Goal: Task Accomplishment & Management: Manage account settings

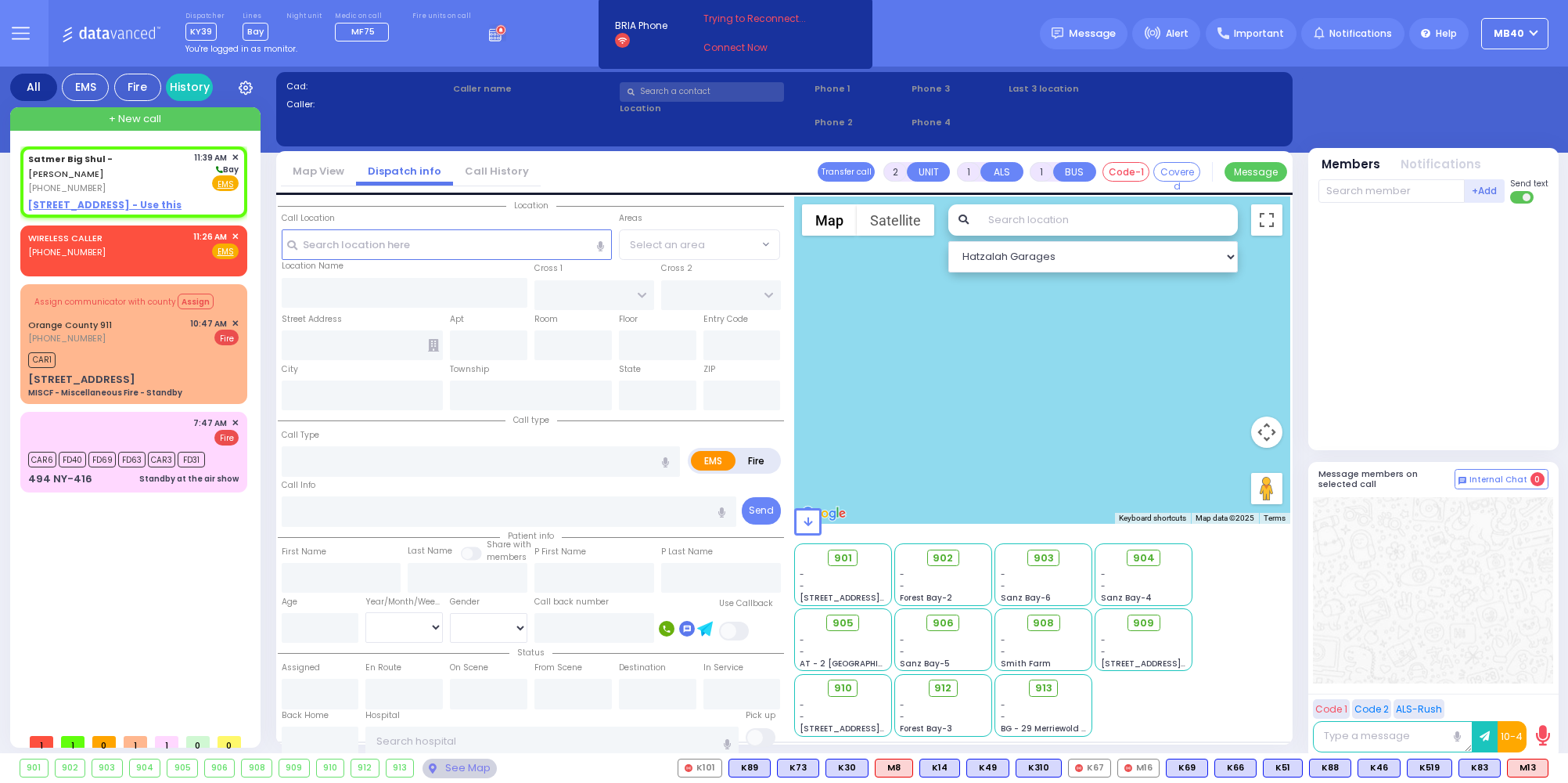
select select
radio input "true"
select select
type input "11:39"
select select "Hatzalah Garages"
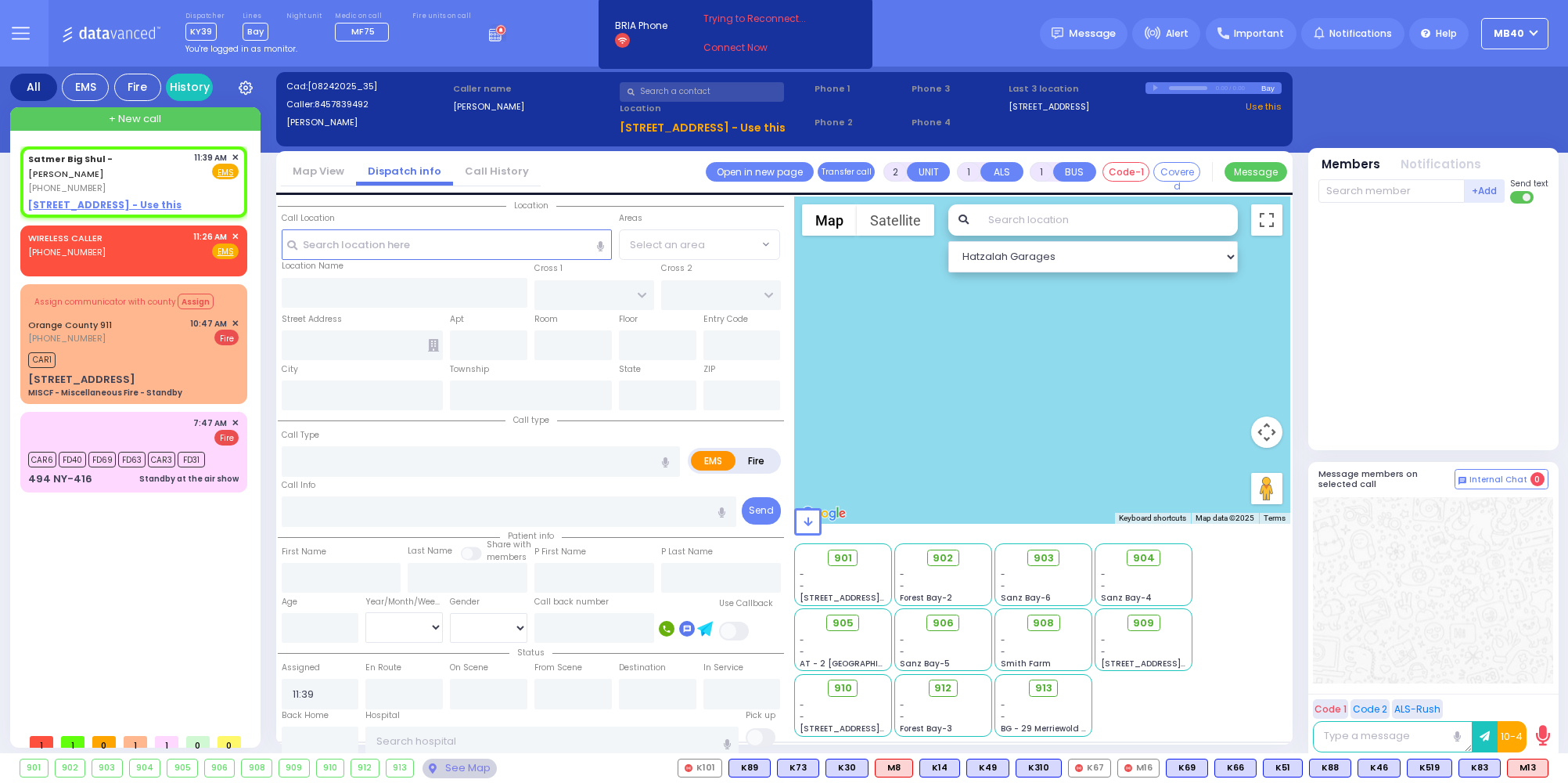
select select
radio input "true"
select select
select select "Hatzalah Garages"
click at [495, 33] on circle at bounding box center [500, 30] width 10 height 10
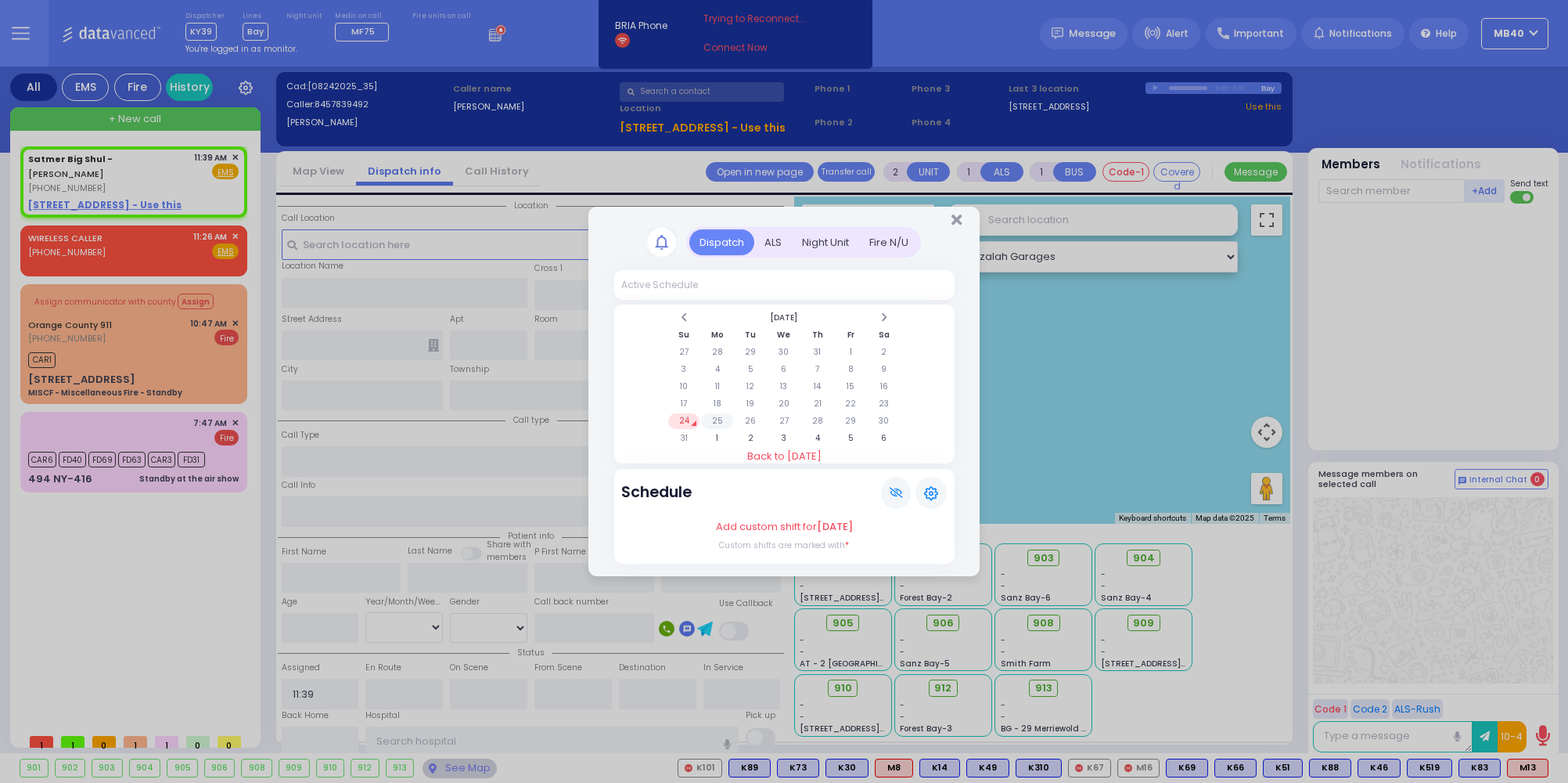
click at [718, 415] on td "25" at bounding box center [716, 422] width 33 height 16
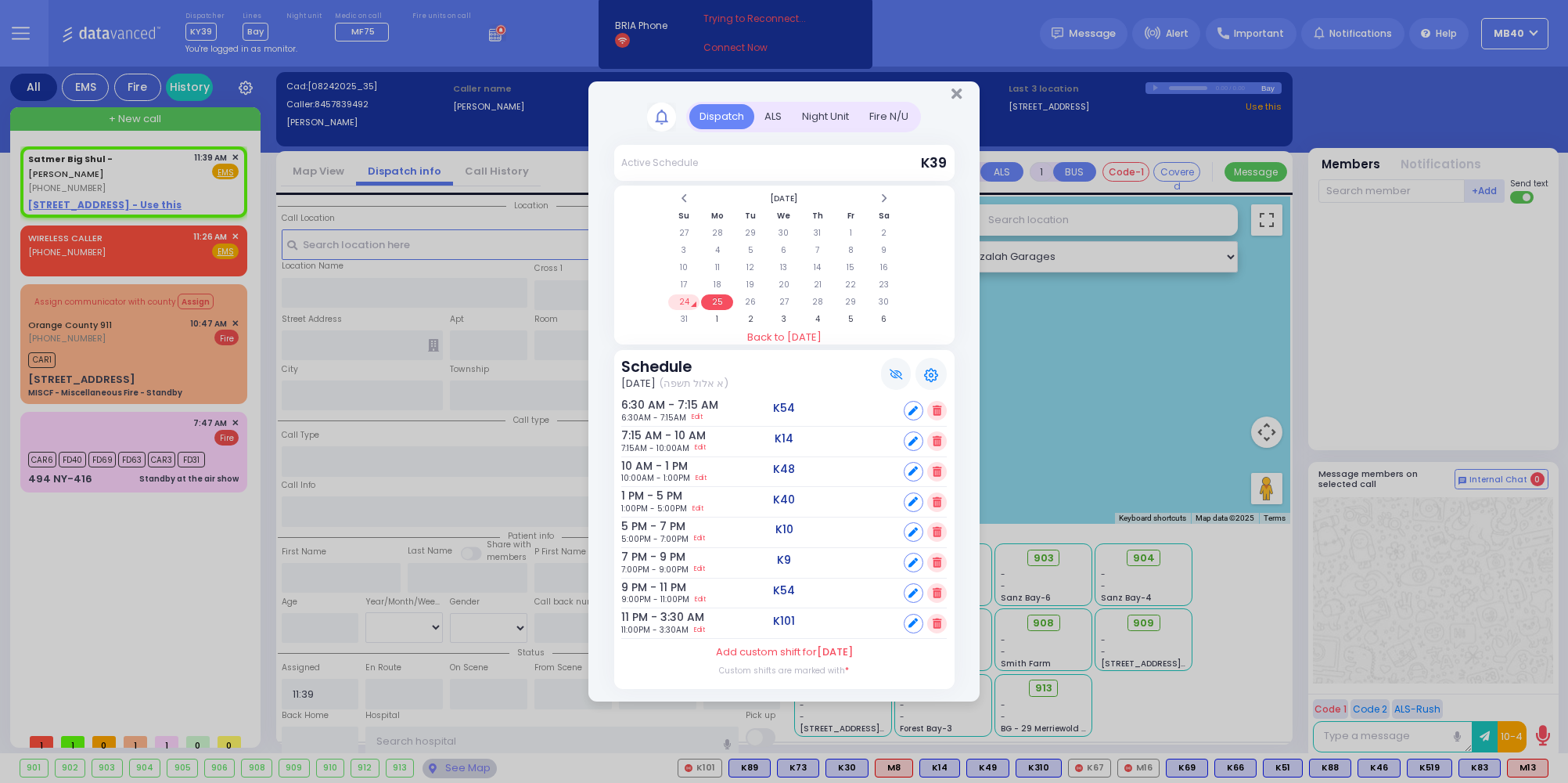
click at [768, 111] on div "ALS" at bounding box center [773, 117] width 37 height 26
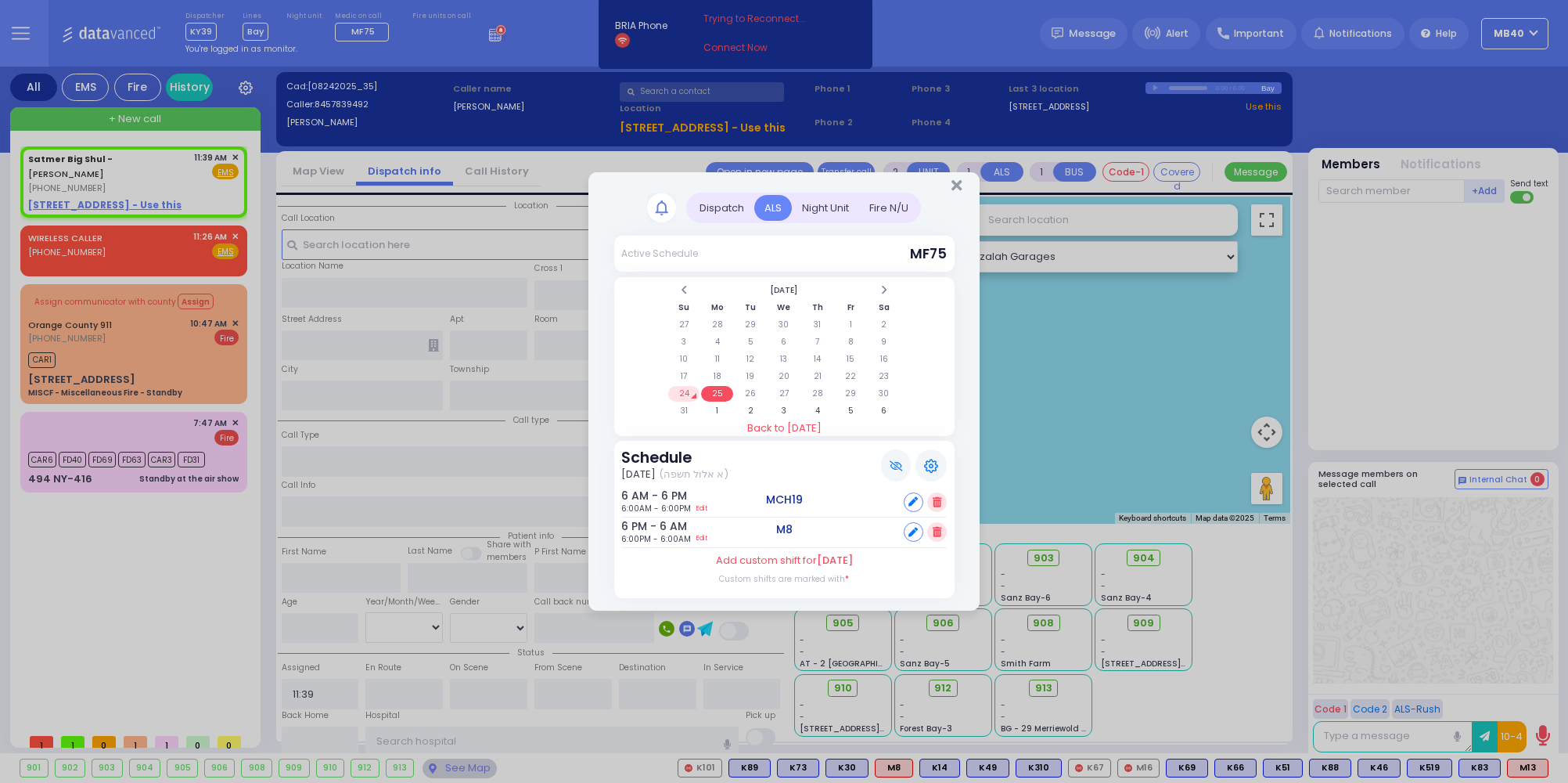
click at [912, 530] on icon at bounding box center [913, 532] width 10 height 10
select select
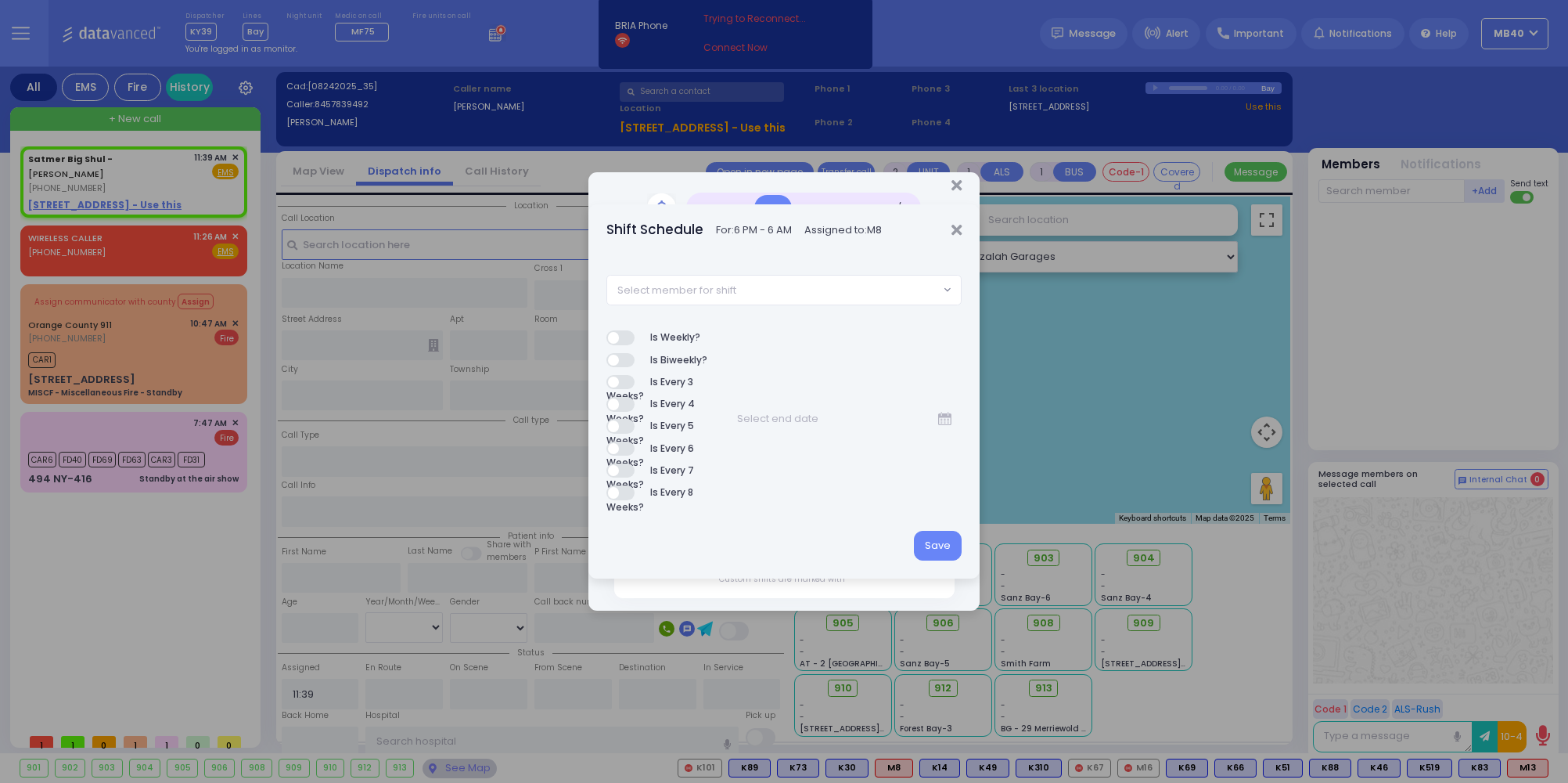
click at [734, 285] on span "Select member for shift" at bounding box center [677, 290] width 119 height 16
type input "m6"
select select "86026ef4-d6af-4608-b2af-d1b3b0119fc7"
click at [946, 537] on button "Save" at bounding box center [937, 546] width 47 height 30
click at [934, 542] on button "Save" at bounding box center [937, 546] width 47 height 30
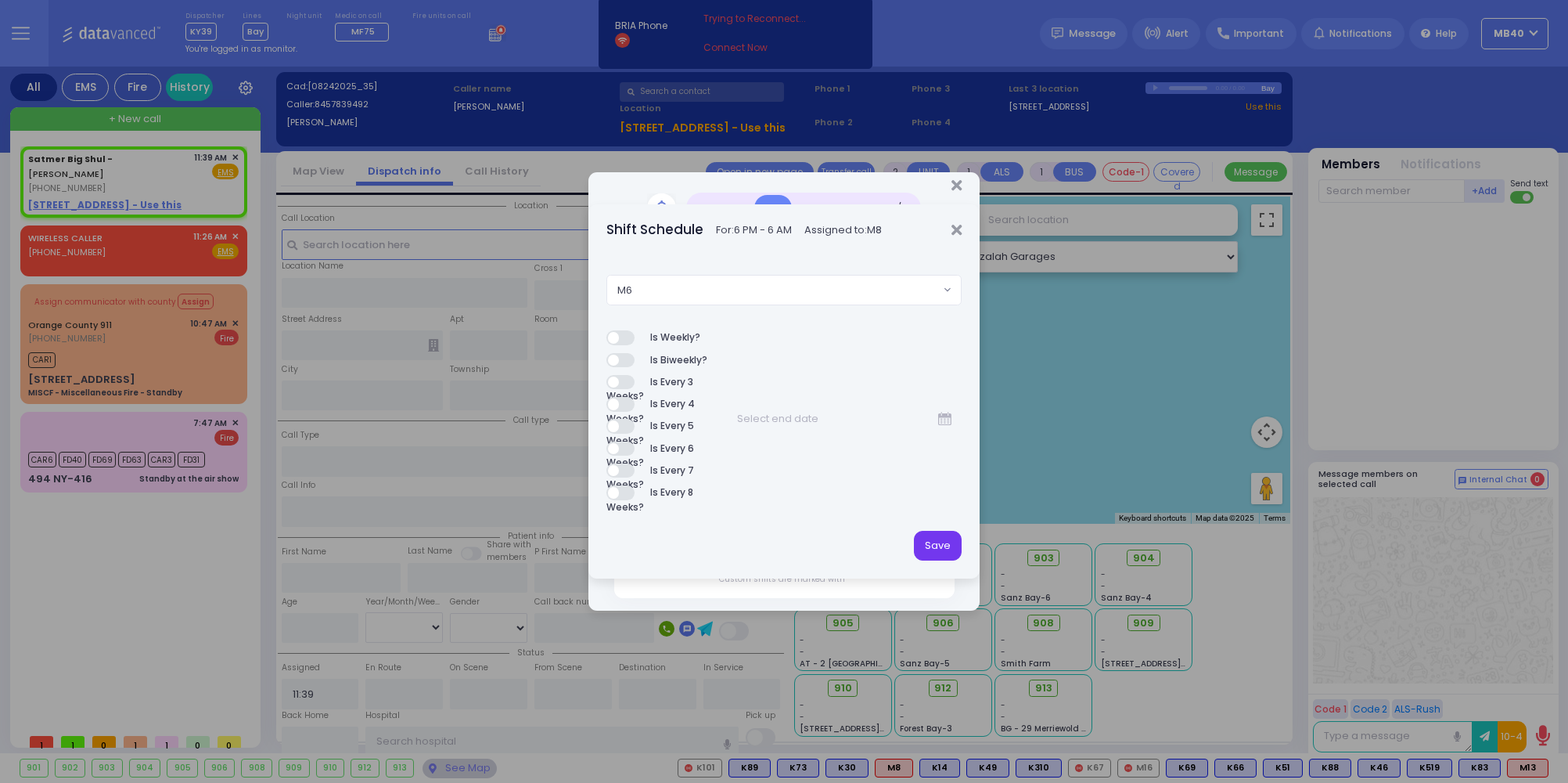
click at [936, 535] on button "Save" at bounding box center [937, 546] width 47 height 30
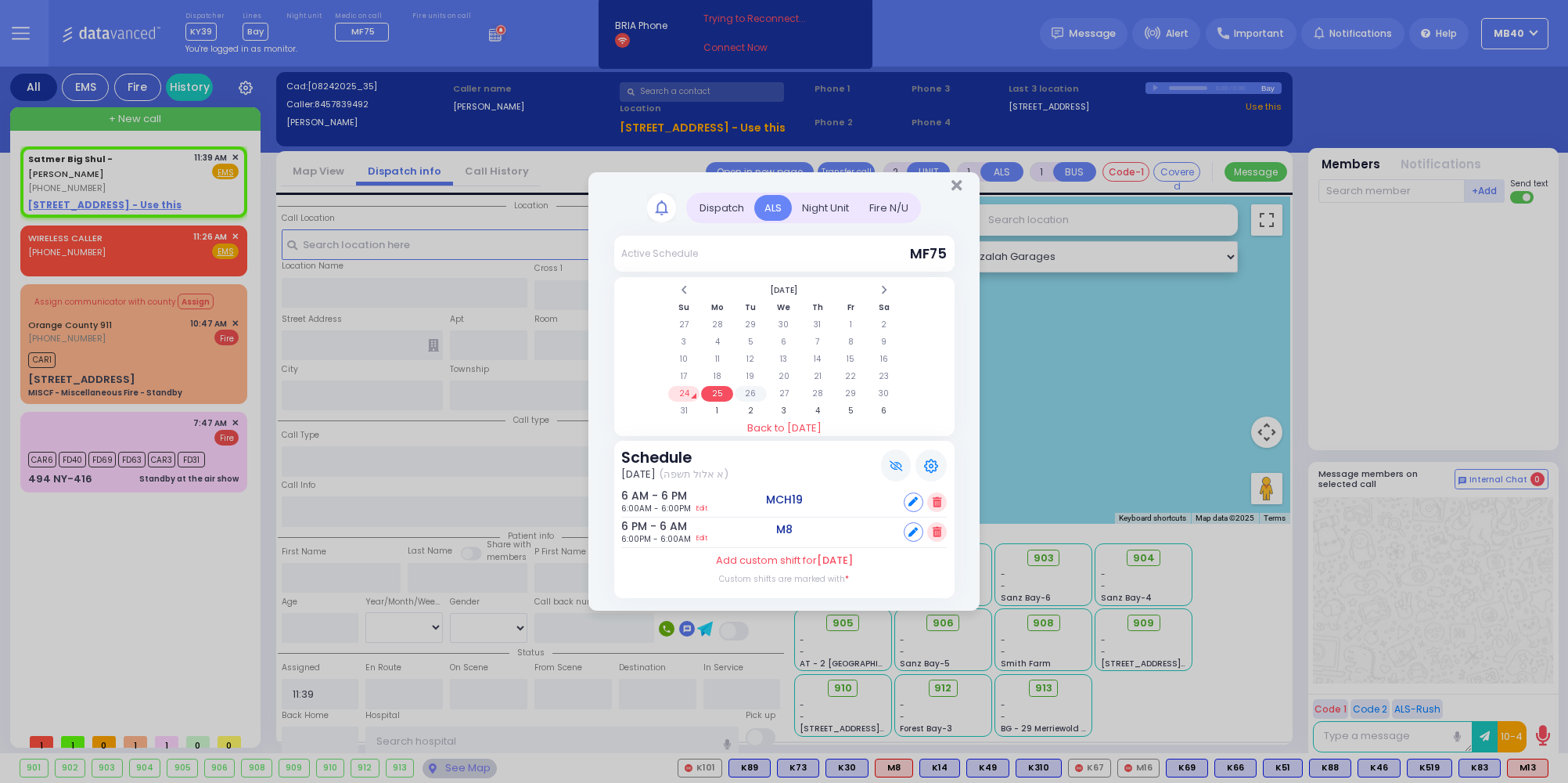
click at [746, 386] on td "26" at bounding box center [750, 394] width 33 height 16
click at [717, 388] on td "25" at bounding box center [716, 394] width 33 height 16
click at [682, 386] on td "24" at bounding box center [684, 394] width 33 height 16
click at [925, 527] on div "Set" at bounding box center [926, 532] width 43 height 20
select select
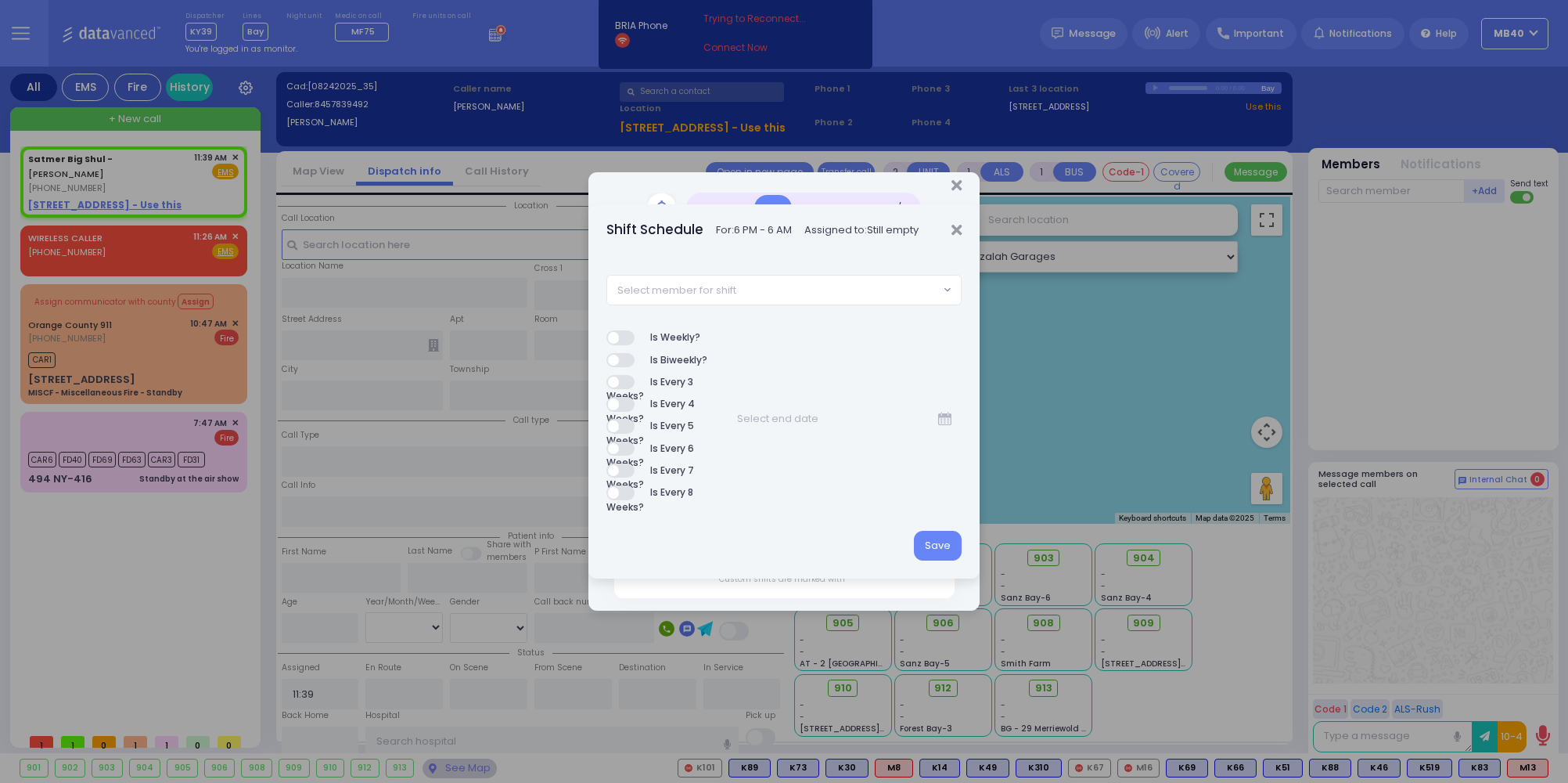
click at [833, 296] on span "Select member for shift" at bounding box center [773, 289] width 333 height 29
type input "M8"
select select "142a7c6d-1c64-4285-963b-c3e129e4e0fa"
click at [935, 540] on button "Save" at bounding box center [937, 546] width 47 height 30
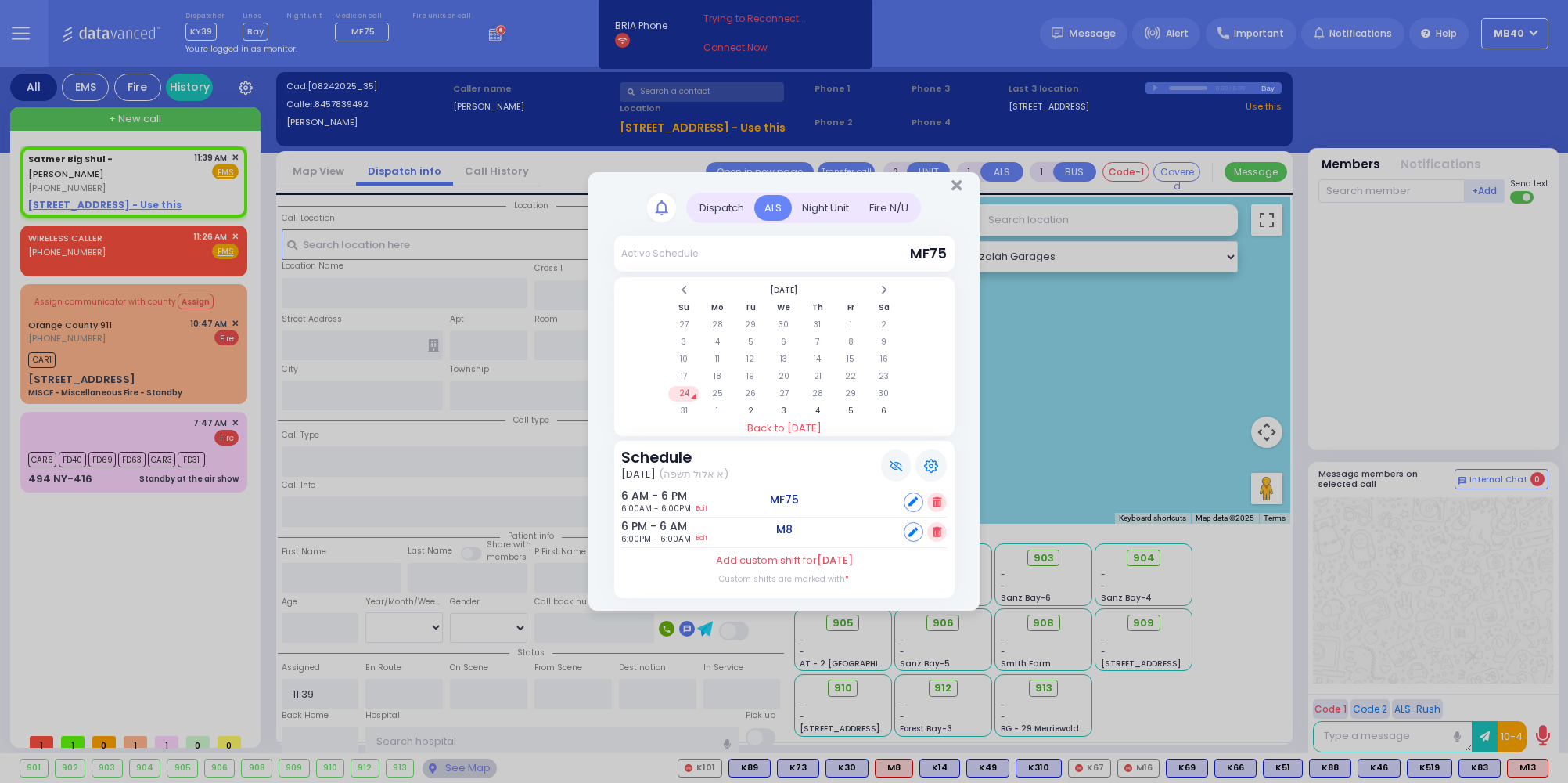
click at [716, 383] on table "[DATE] Su Mo Tu We Th Fr Sa 27 28 29 30 31 1 2 3 4 5 6 7 8 9 10 11 12 13 14 15 …" at bounding box center [784, 351] width 236 height 139
click at [716, 389] on td "25" at bounding box center [716, 394] width 33 height 16
click at [746, 389] on td "26" at bounding box center [750, 394] width 33 height 16
click at [912, 527] on icon at bounding box center [913, 532] width 10 height 10
select select
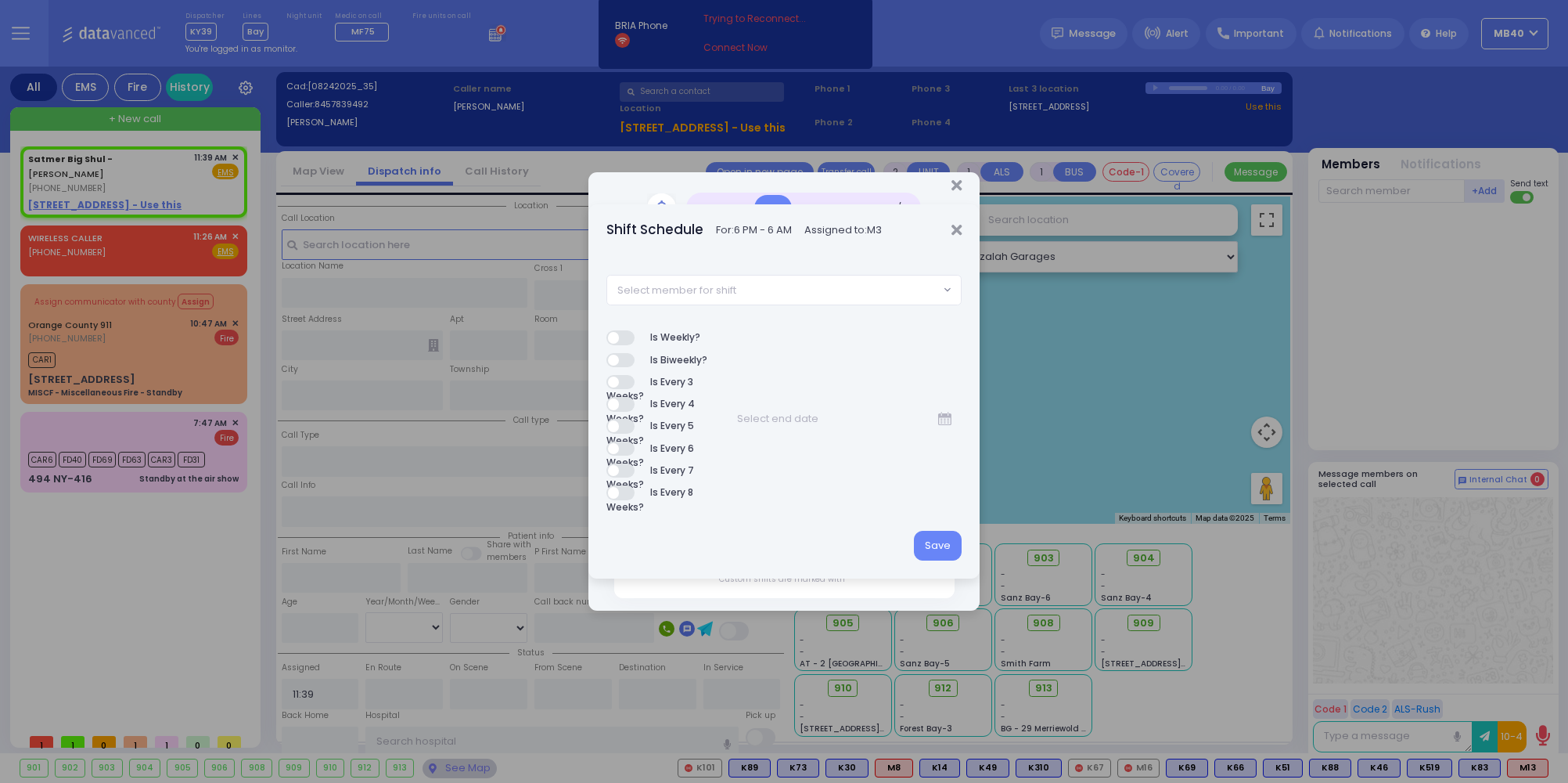
click at [861, 292] on span "Select member for shift" at bounding box center [773, 289] width 333 height 29
type input "M8"
select select "142a7c6d-1c64-4285-963b-c3e129e4e0fa"
click at [938, 546] on button "Save" at bounding box center [937, 546] width 47 height 30
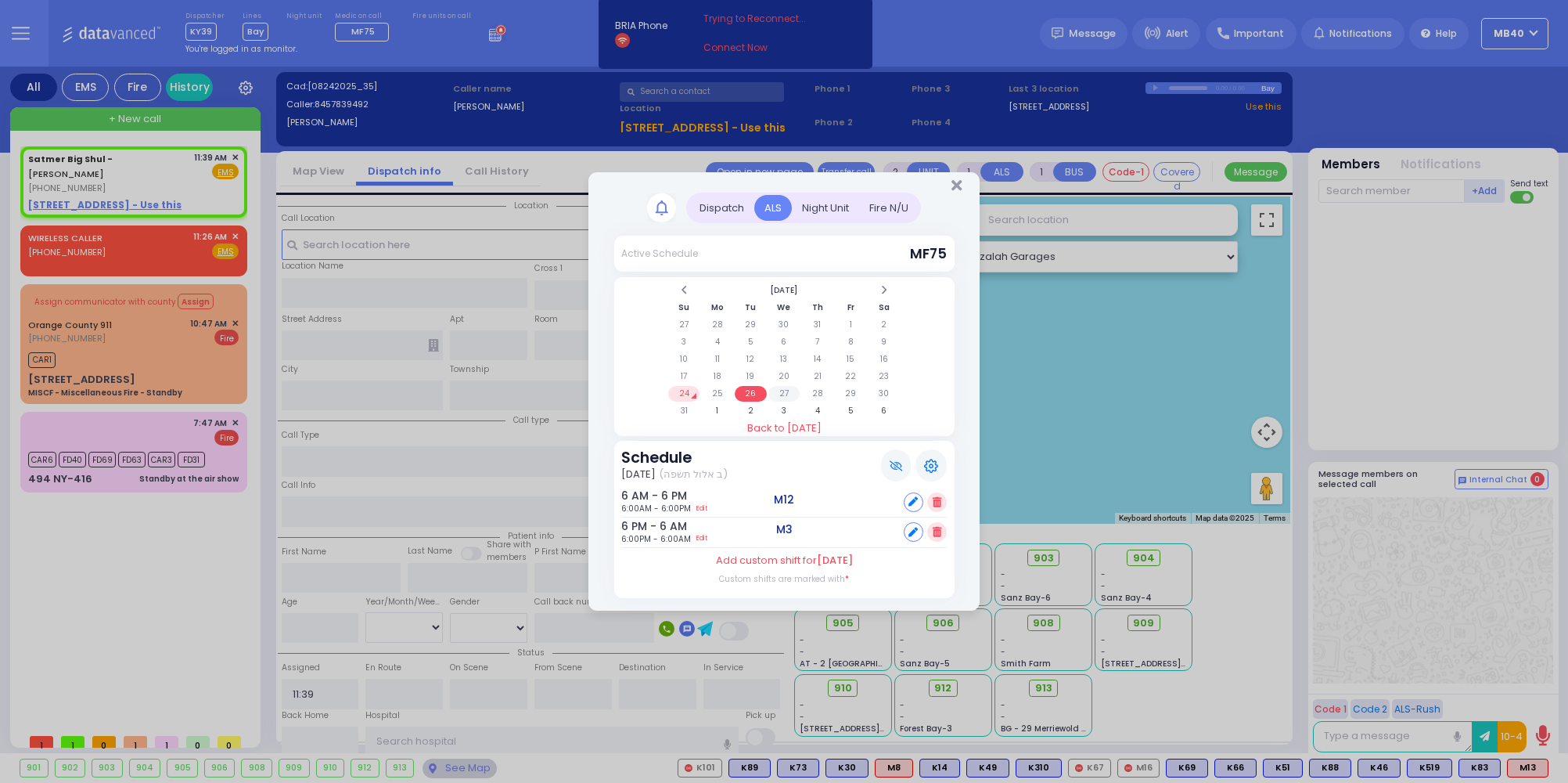
click at [784, 387] on td "27" at bounding box center [784, 394] width 33 height 16
click at [912, 523] on div at bounding box center [914, 532] width 20 height 20
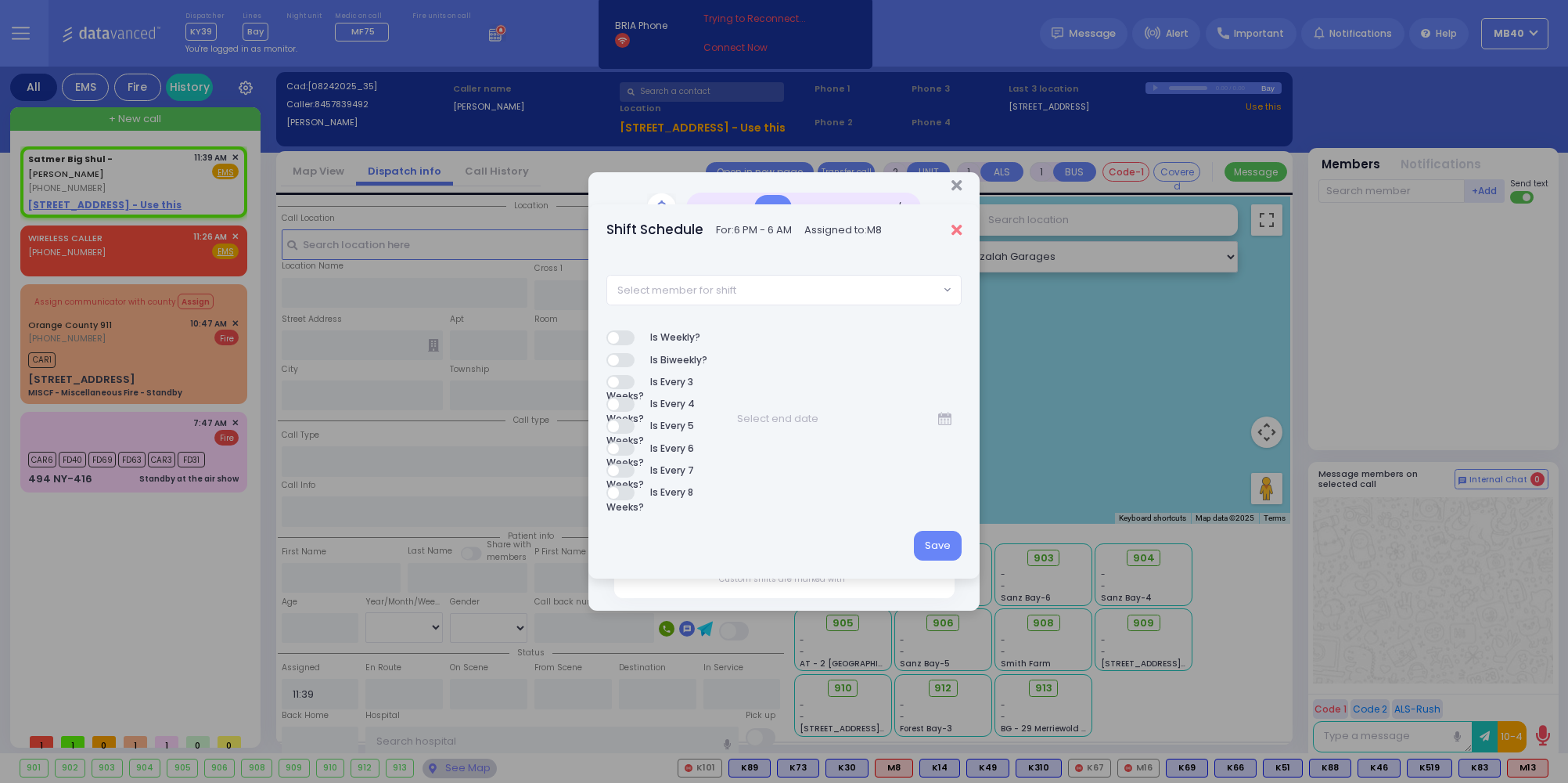
click at [956, 229] on icon "Close" at bounding box center [956, 230] width 10 height 16
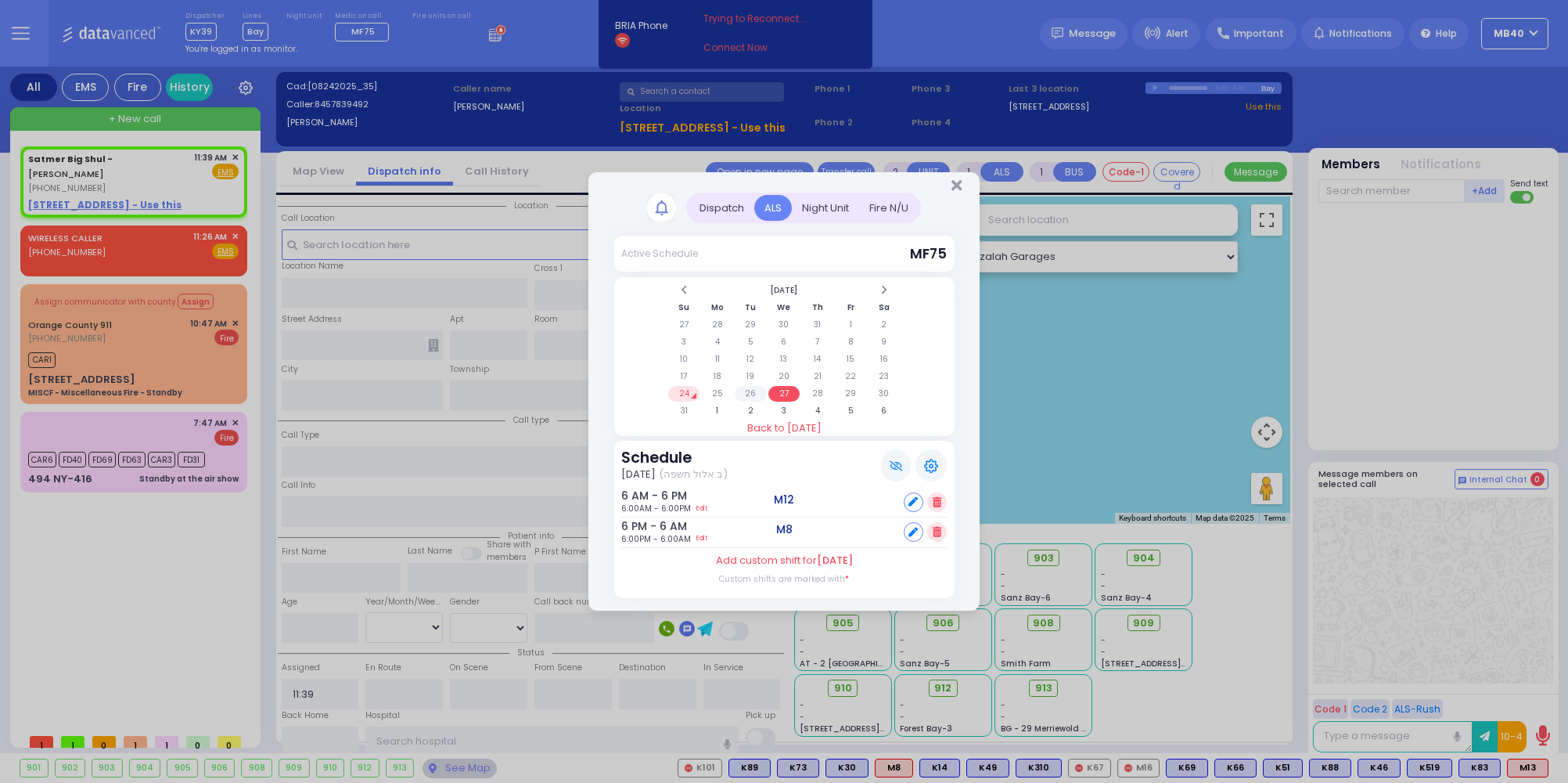
click at [746, 388] on td "26" at bounding box center [750, 394] width 33 height 16
click at [711, 387] on td "25" at bounding box center [716, 394] width 33 height 16
click at [748, 387] on td "26" at bounding box center [750, 394] width 33 height 16
click at [717, 387] on td "25" at bounding box center [716, 394] width 33 height 16
click at [752, 387] on td "26" at bounding box center [750, 394] width 33 height 16
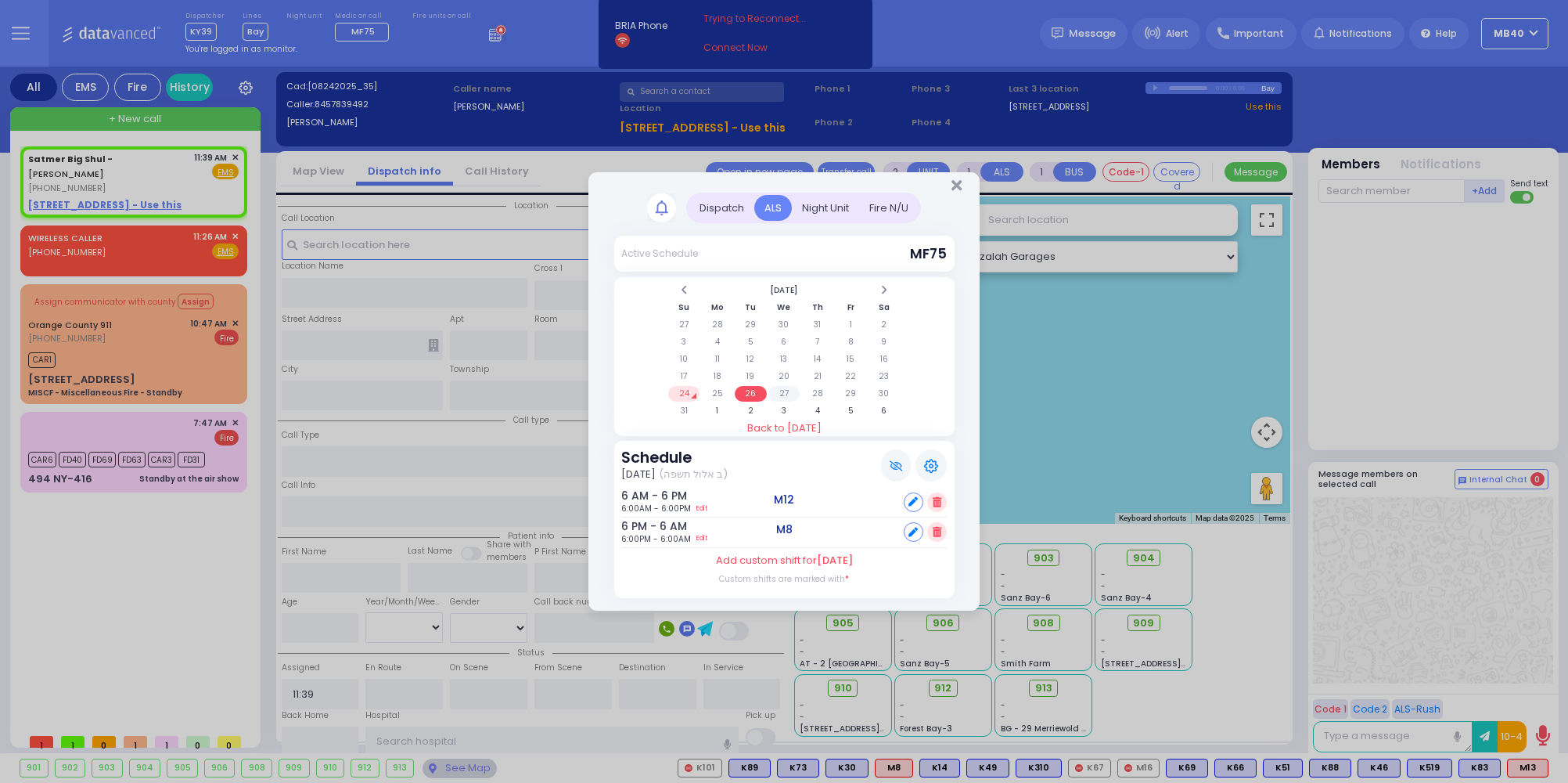
click at [784, 387] on td "27" at bounding box center [784, 394] width 33 height 16
click at [912, 527] on icon at bounding box center [913, 532] width 10 height 10
select select
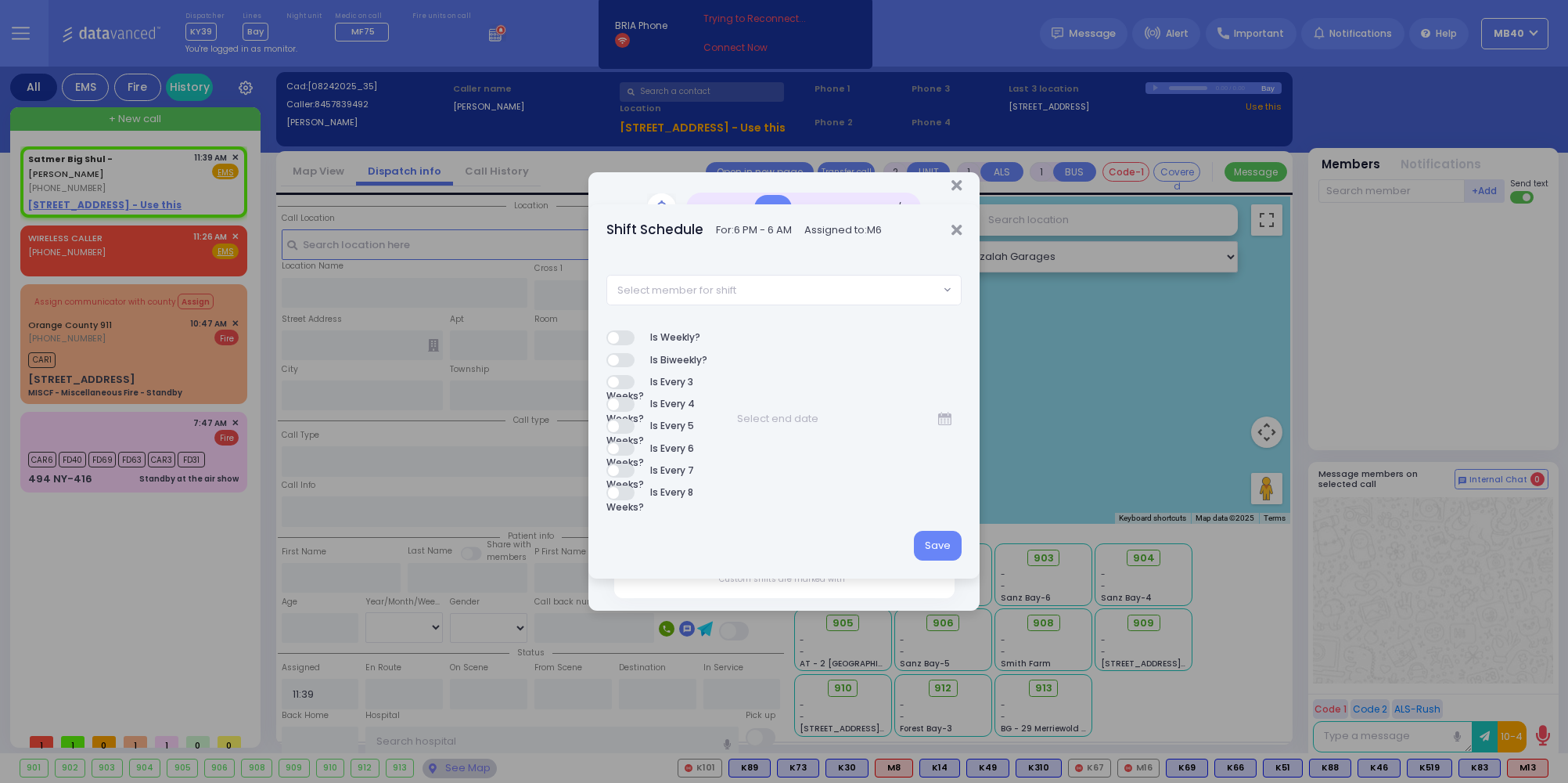
click at [817, 285] on span "Select member for shift" at bounding box center [773, 289] width 333 height 29
type input "m3"
select select "0bc4bf6d-6c4f-4fd2-87d0-ec4d8528871f"
click at [931, 545] on button "Save" at bounding box center [937, 546] width 47 height 30
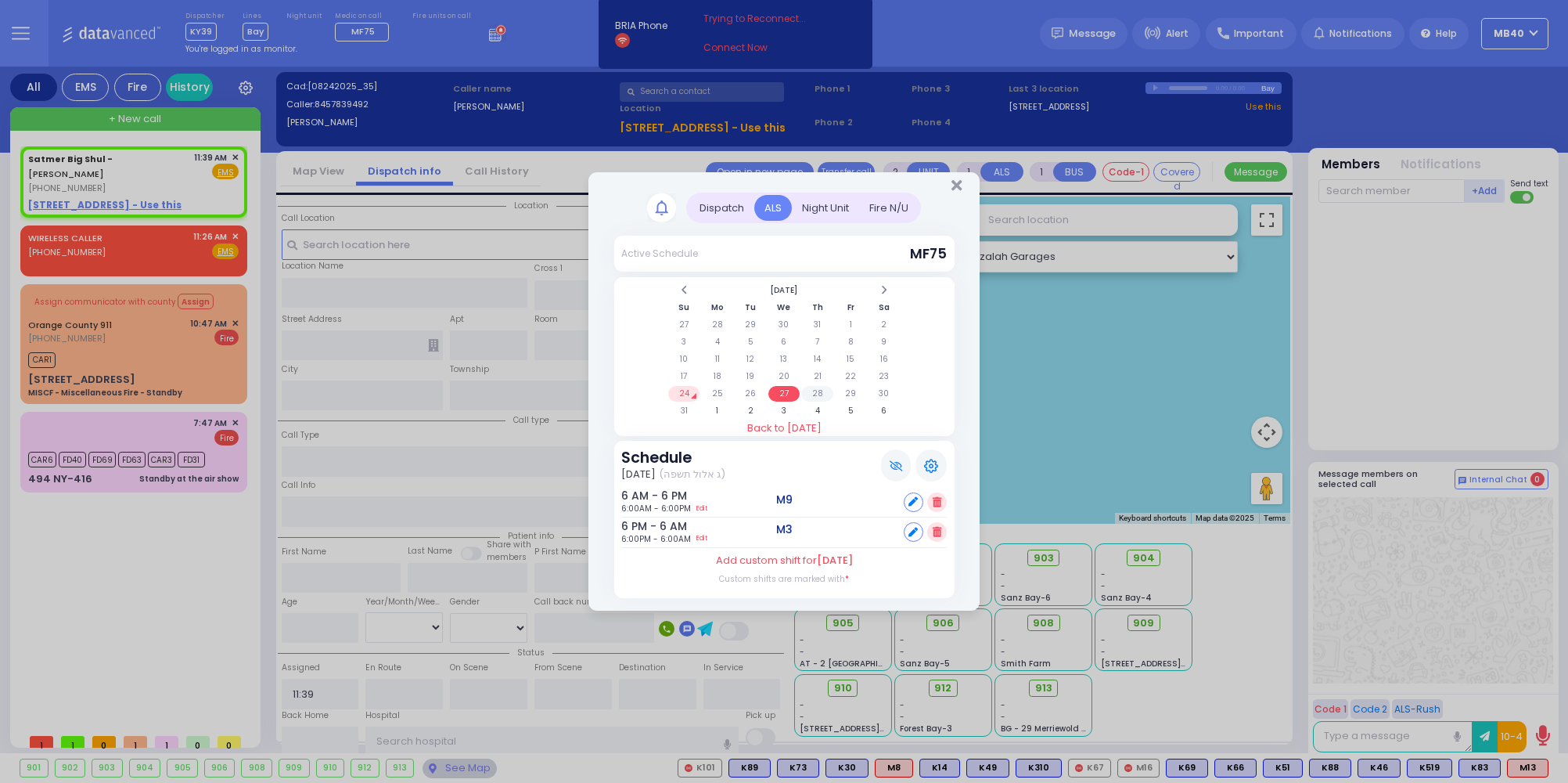
click at [817, 387] on td "28" at bounding box center [817, 394] width 33 height 16
click at [852, 387] on td "29" at bounding box center [851, 394] width 33 height 16
click at [912, 498] on icon at bounding box center [913, 502] width 10 height 10
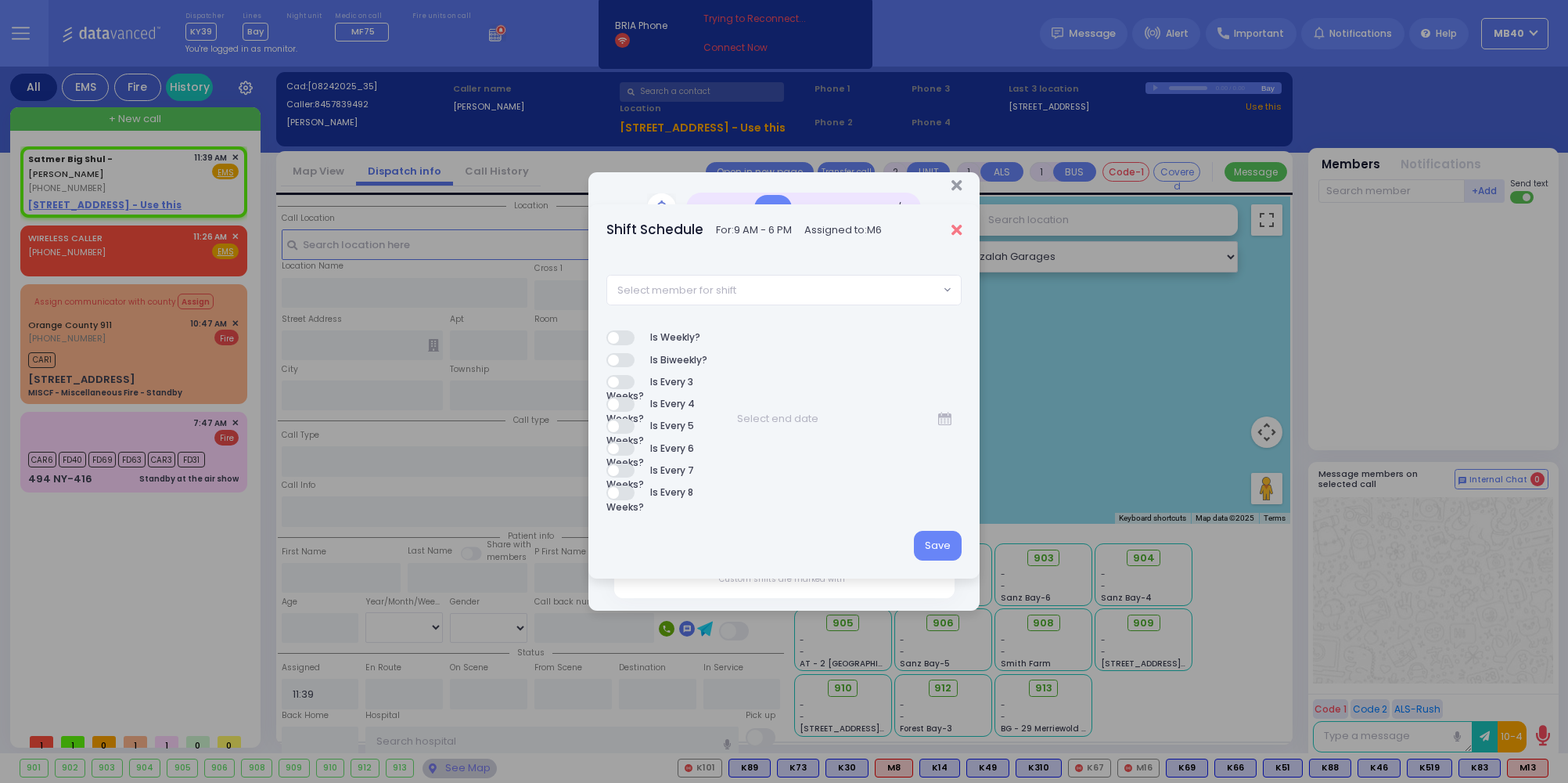
click at [955, 223] on icon "Close" at bounding box center [956, 230] width 10 height 16
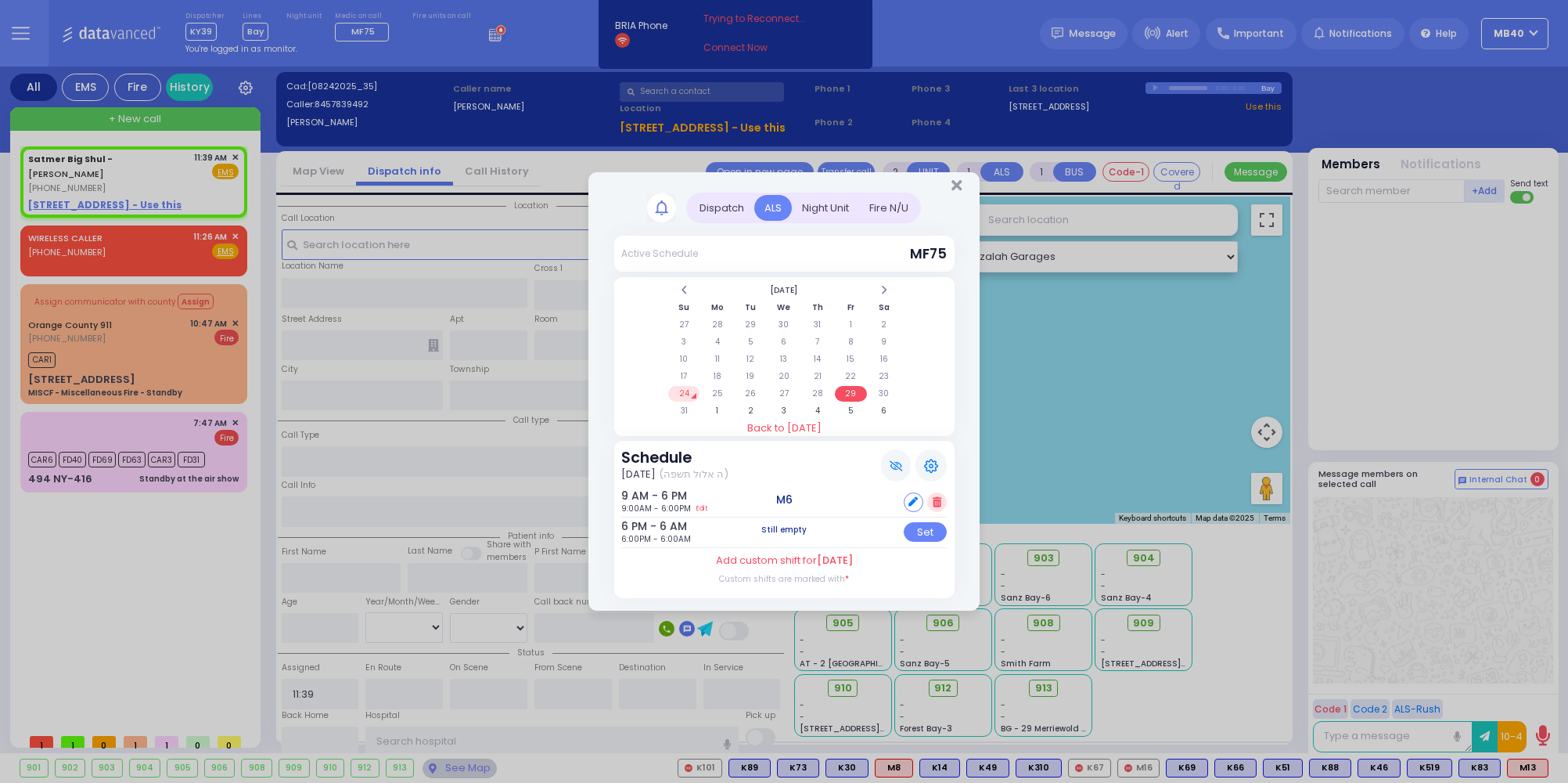
click at [936, 487] on div "9 AM - 6 PM 9:00AM - 6:00PM Edit M6" at bounding box center [784, 502] width 326 height 31
click at [936, 498] on icon at bounding box center [936, 502] width 9 height 10
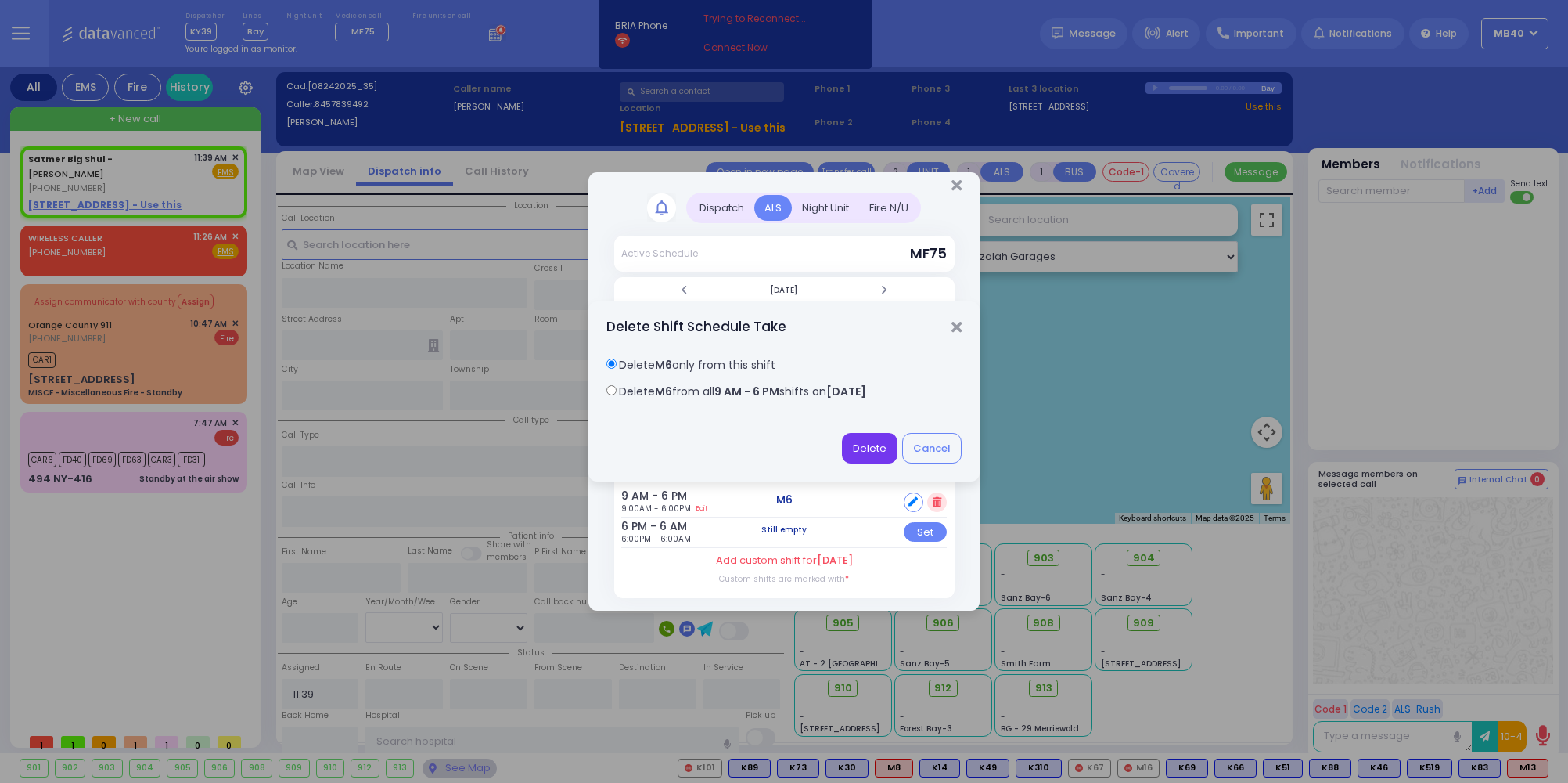
click at [867, 446] on button "Delete" at bounding box center [869, 447] width 55 height 30
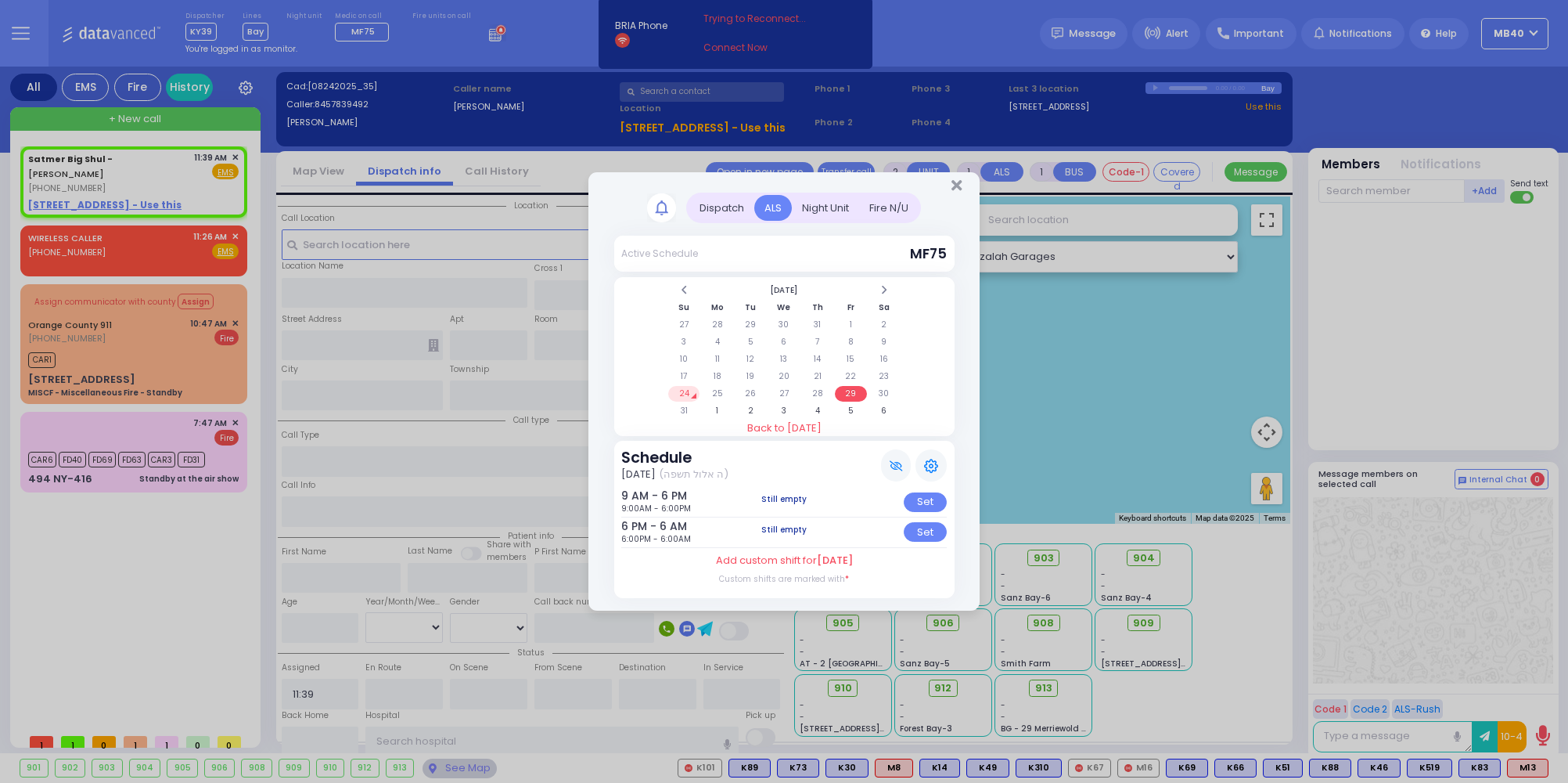
click at [686, 382] on table "[DATE] Su Mo Tu We Th Fr Sa 27 28 29 30 31 1 2 3 4 5 6 7 8 9 10 11 12 13 14 15 …" at bounding box center [784, 351] width 236 height 139
click at [686, 387] on td "24" at bounding box center [684, 394] width 33 height 16
click at [715, 387] on td "25" at bounding box center [716, 394] width 33 height 16
click at [751, 388] on td "26" at bounding box center [750, 394] width 33 height 16
click at [780, 388] on td "27" at bounding box center [784, 394] width 33 height 16
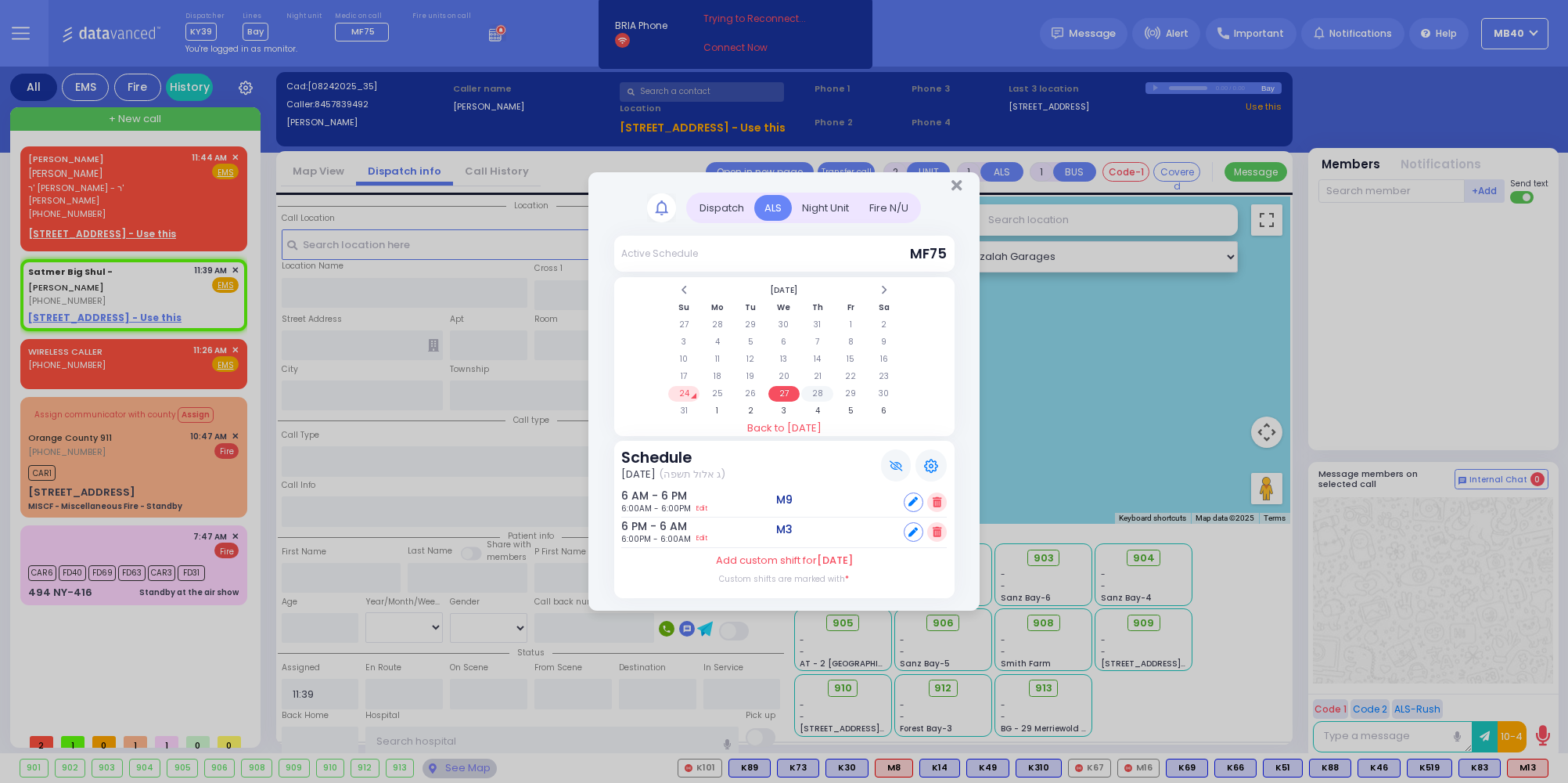
click at [820, 388] on td "28" at bounding box center [817, 394] width 33 height 16
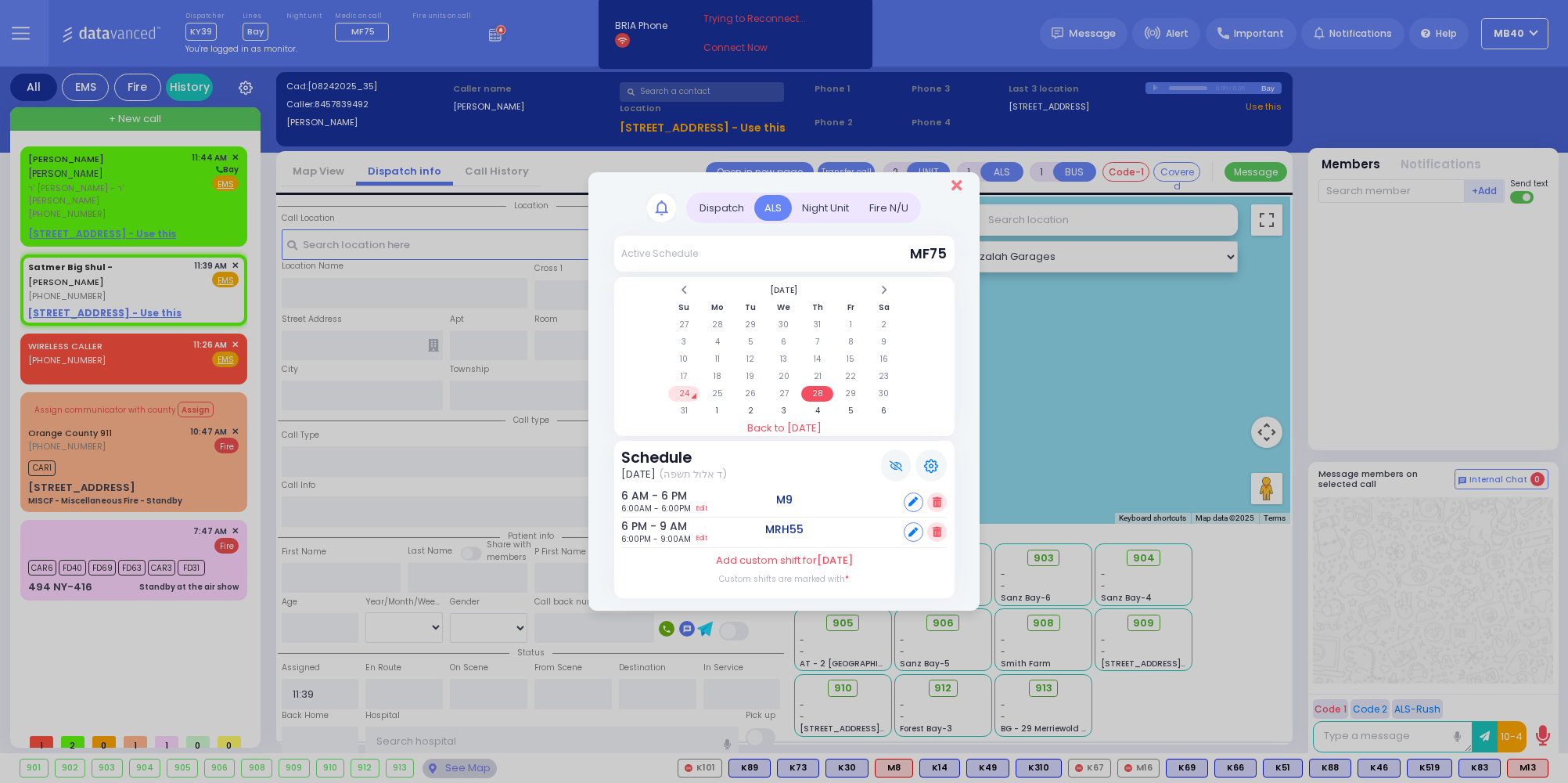
click at [954, 182] on icon "Close" at bounding box center [956, 186] width 10 height 16
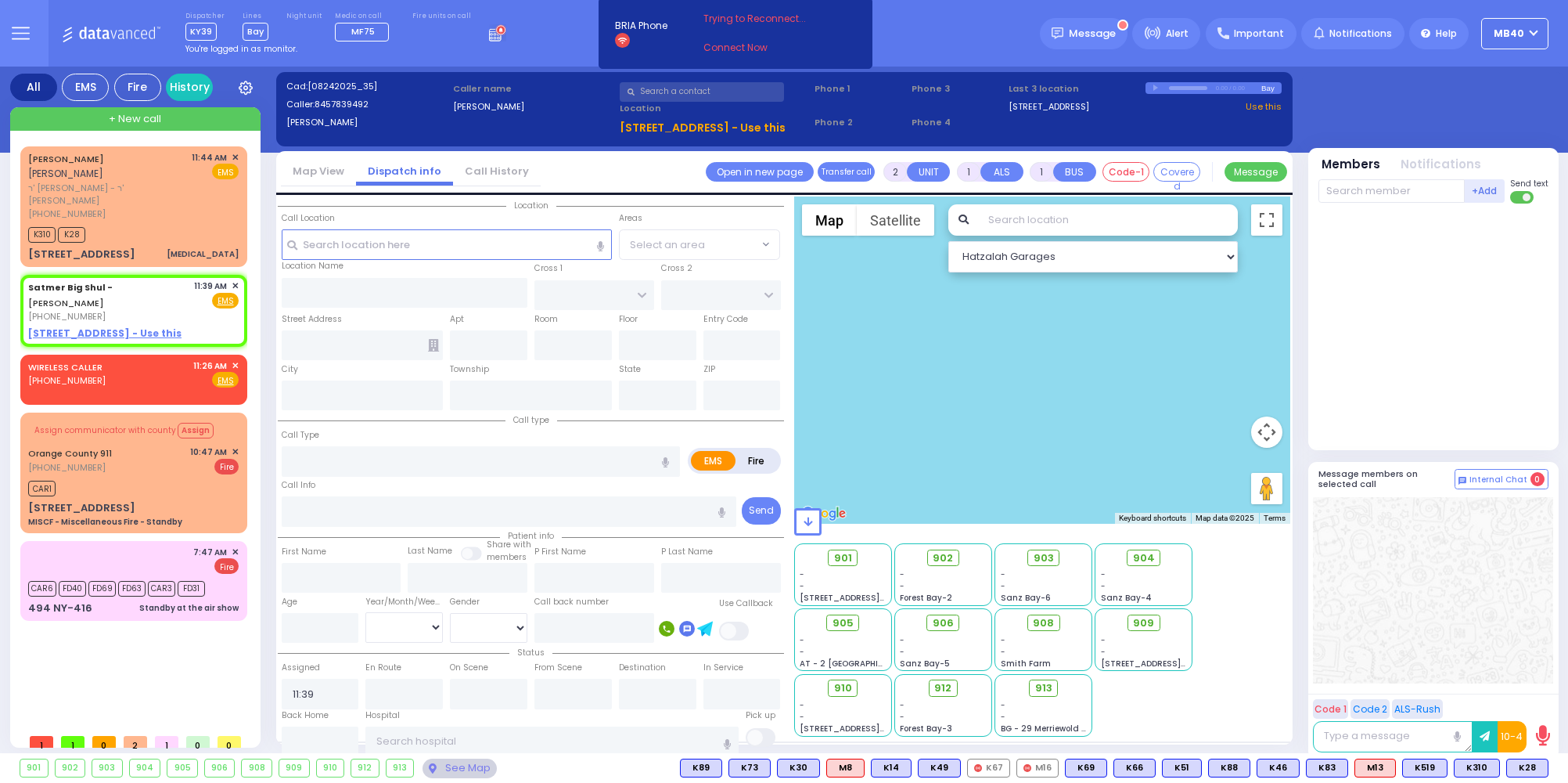
click at [489, 36] on icon at bounding box center [497, 33] width 17 height 17
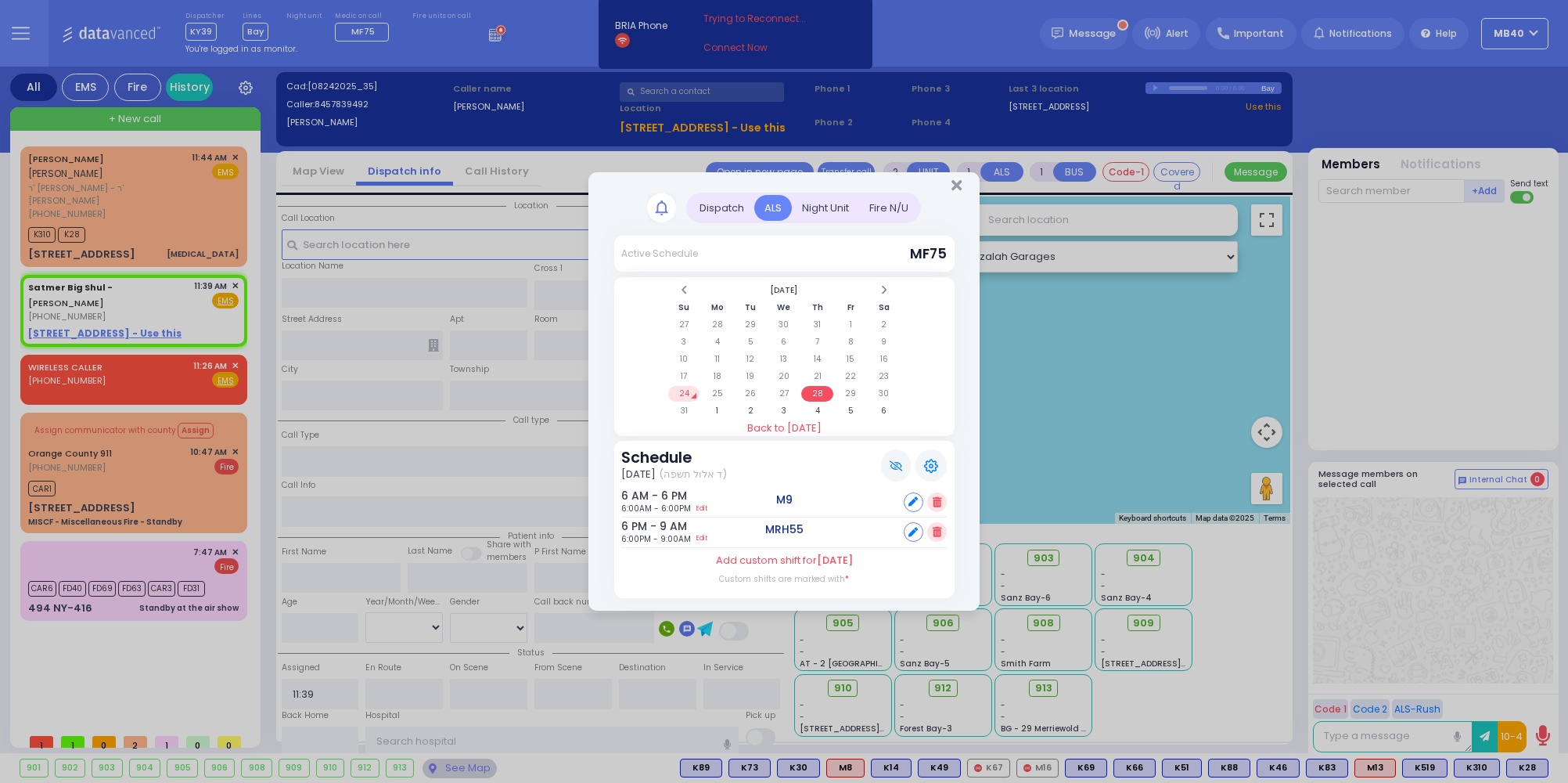
click at [849, 382] on table "[DATE] Su Mo Tu We Th Fr Sa 27 28 29 30 31 1 2 3 4 5 6 7 8 9 10 11 12 13 14 15 …" at bounding box center [784, 351] width 236 height 139
click at [848, 389] on td "29" at bounding box center [851, 394] width 33 height 16
click at [927, 497] on div "Set" at bounding box center [926, 503] width 43 height 20
select select
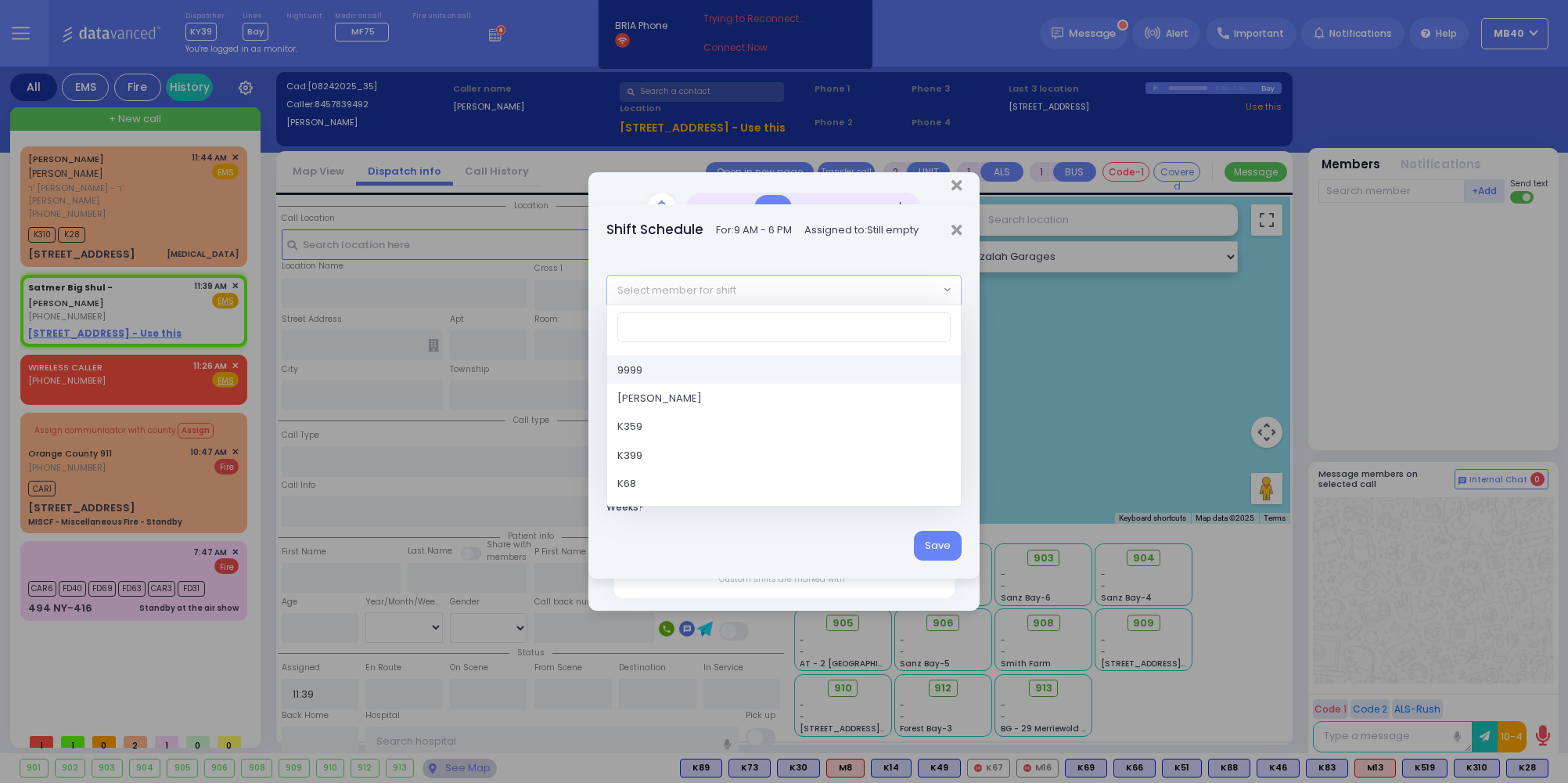
click at [777, 289] on span "Select member for shift" at bounding box center [773, 289] width 333 height 29
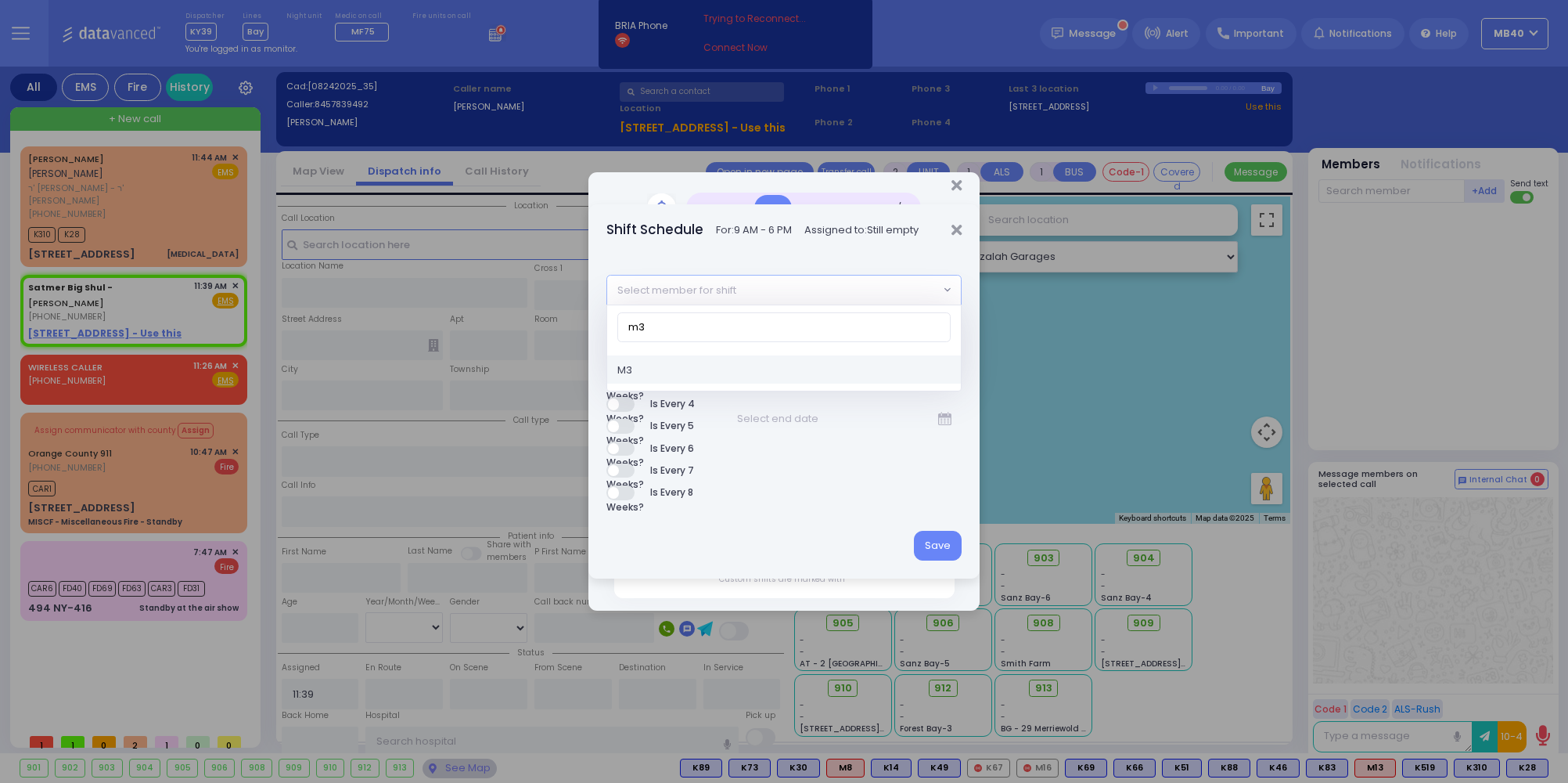
type input "m3"
select select "0bc4bf6d-6c4f-4fd2-87d0-ec4d8528871f"
click at [931, 546] on button "Save" at bounding box center [937, 546] width 47 height 30
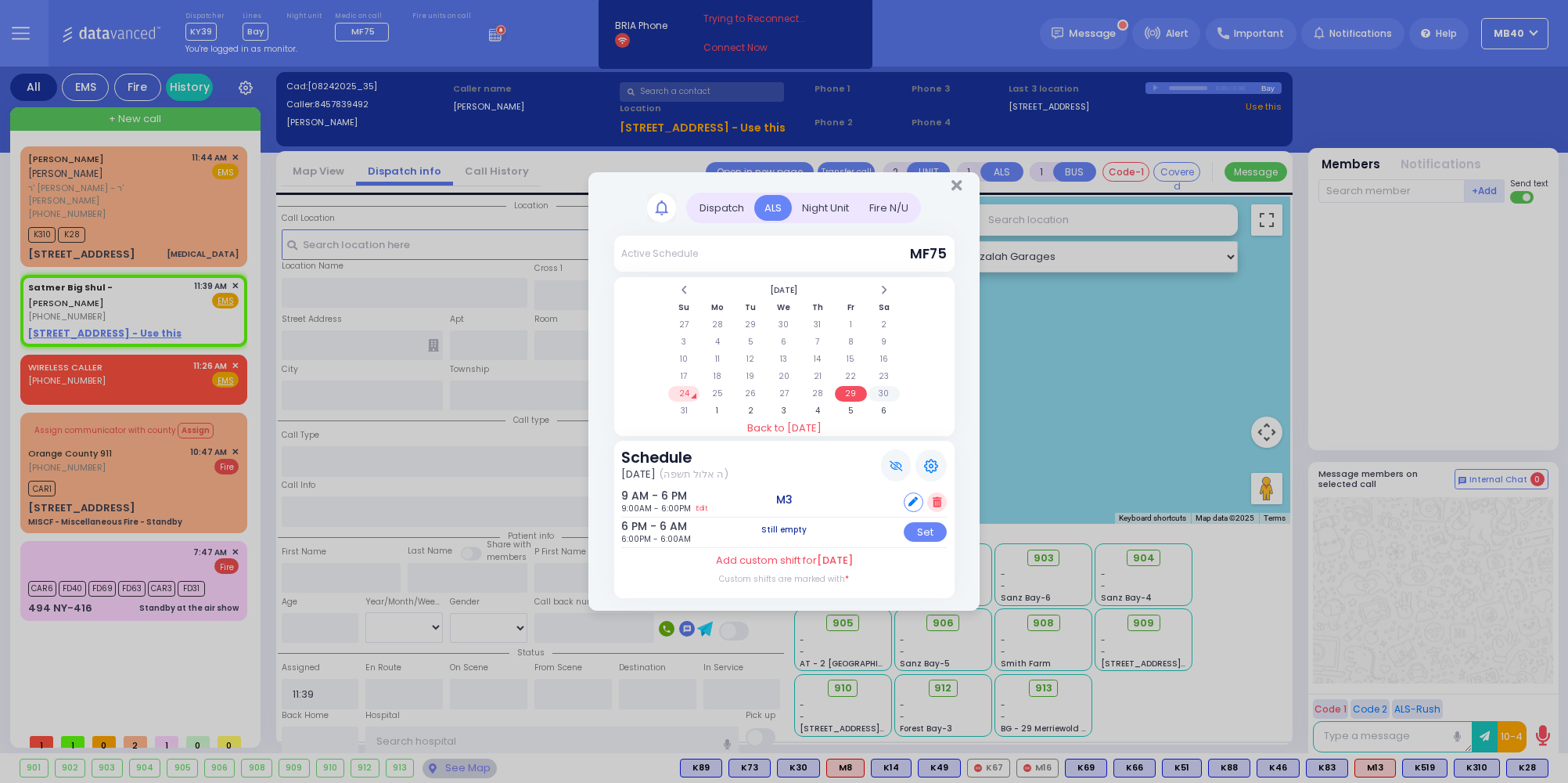
click at [882, 388] on td "30" at bounding box center [884, 394] width 33 height 16
click at [680, 408] on td "31" at bounding box center [684, 411] width 33 height 16
click at [719, 405] on td "1" at bounding box center [716, 411] width 33 height 16
click at [746, 405] on td "7" at bounding box center [750, 411] width 33 height 16
click at [914, 500] on icon at bounding box center [913, 502] width 10 height 10
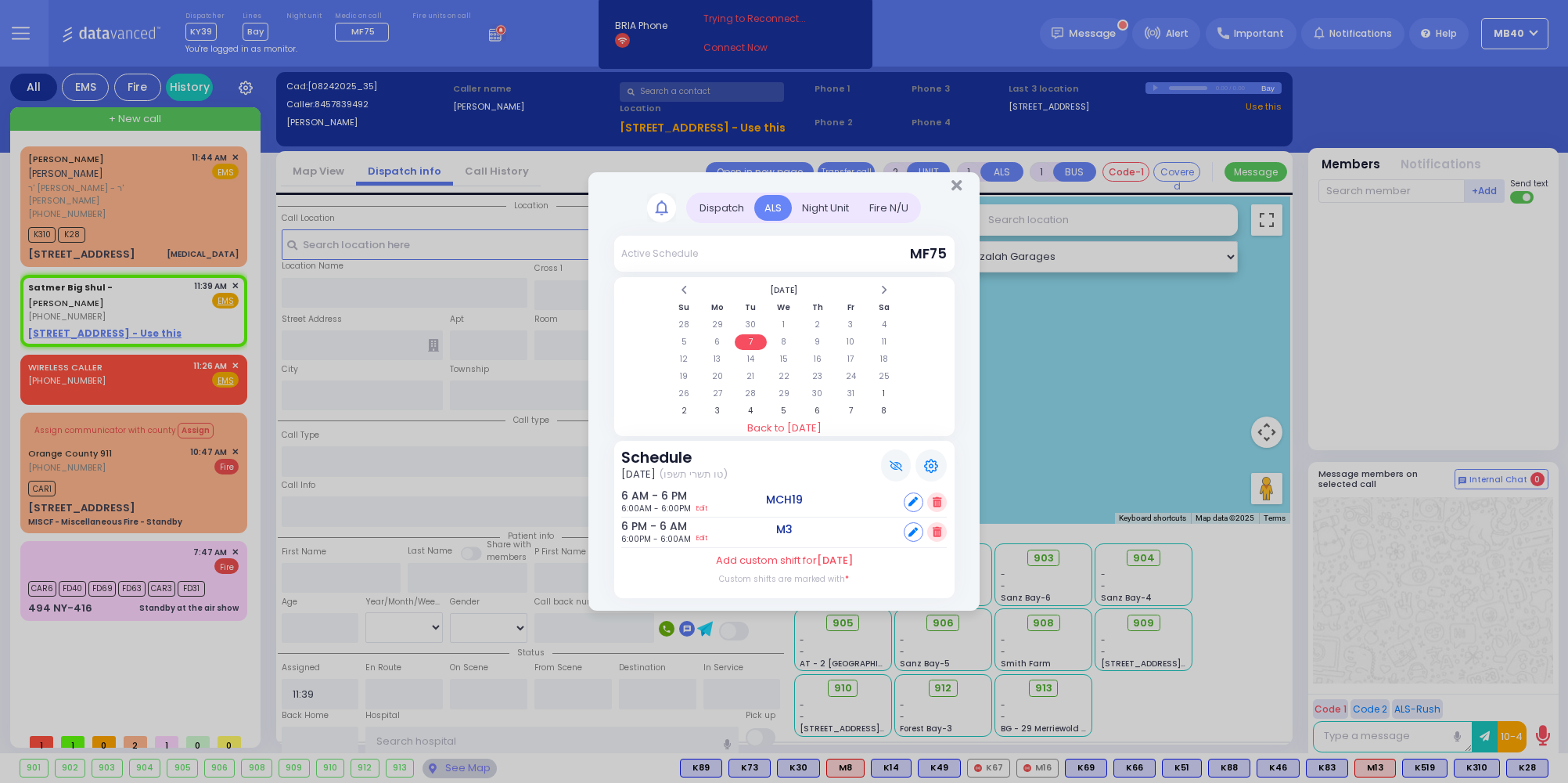
select select
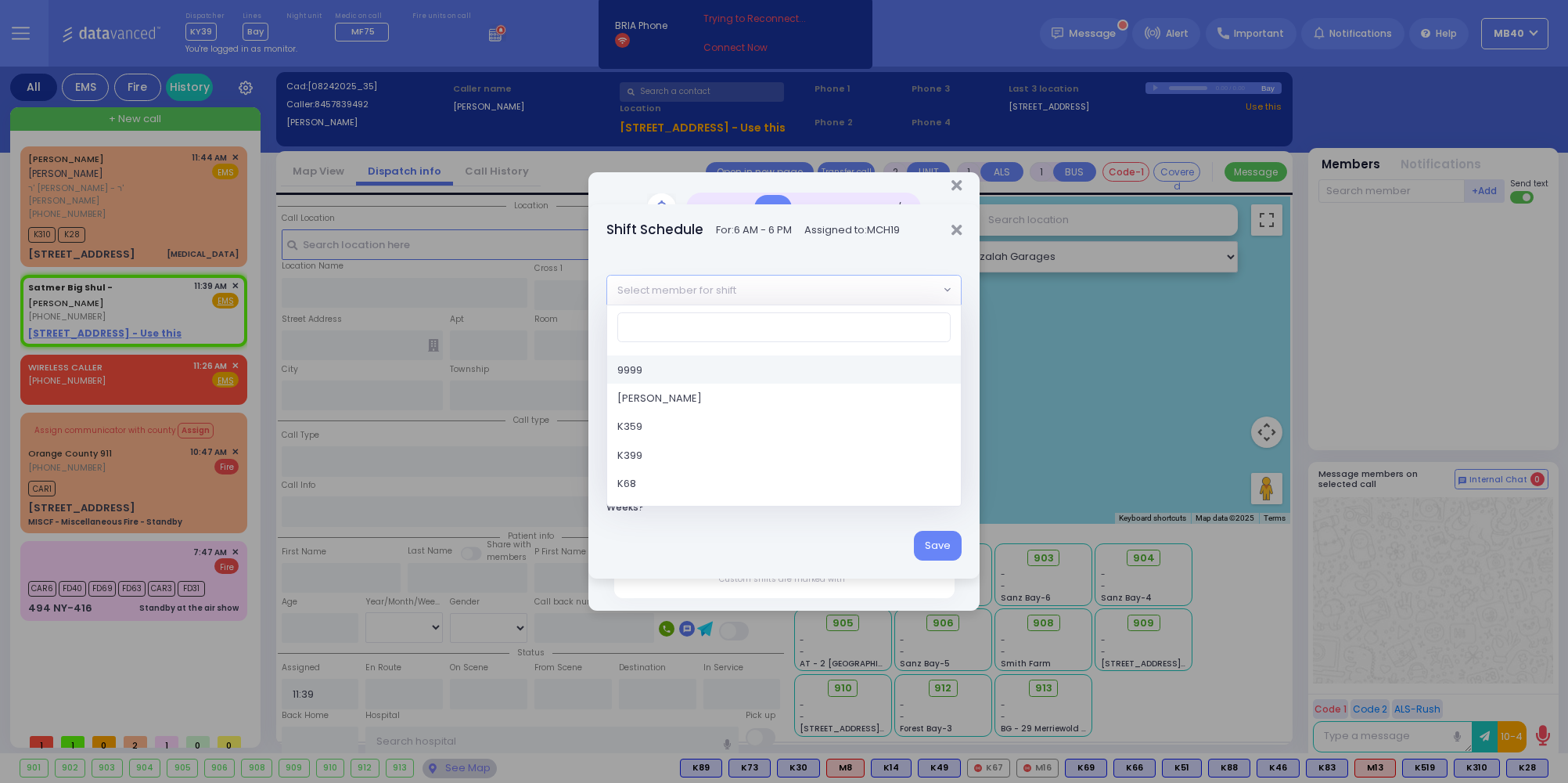
click at [810, 291] on span "Select member for shift" at bounding box center [773, 289] width 333 height 29
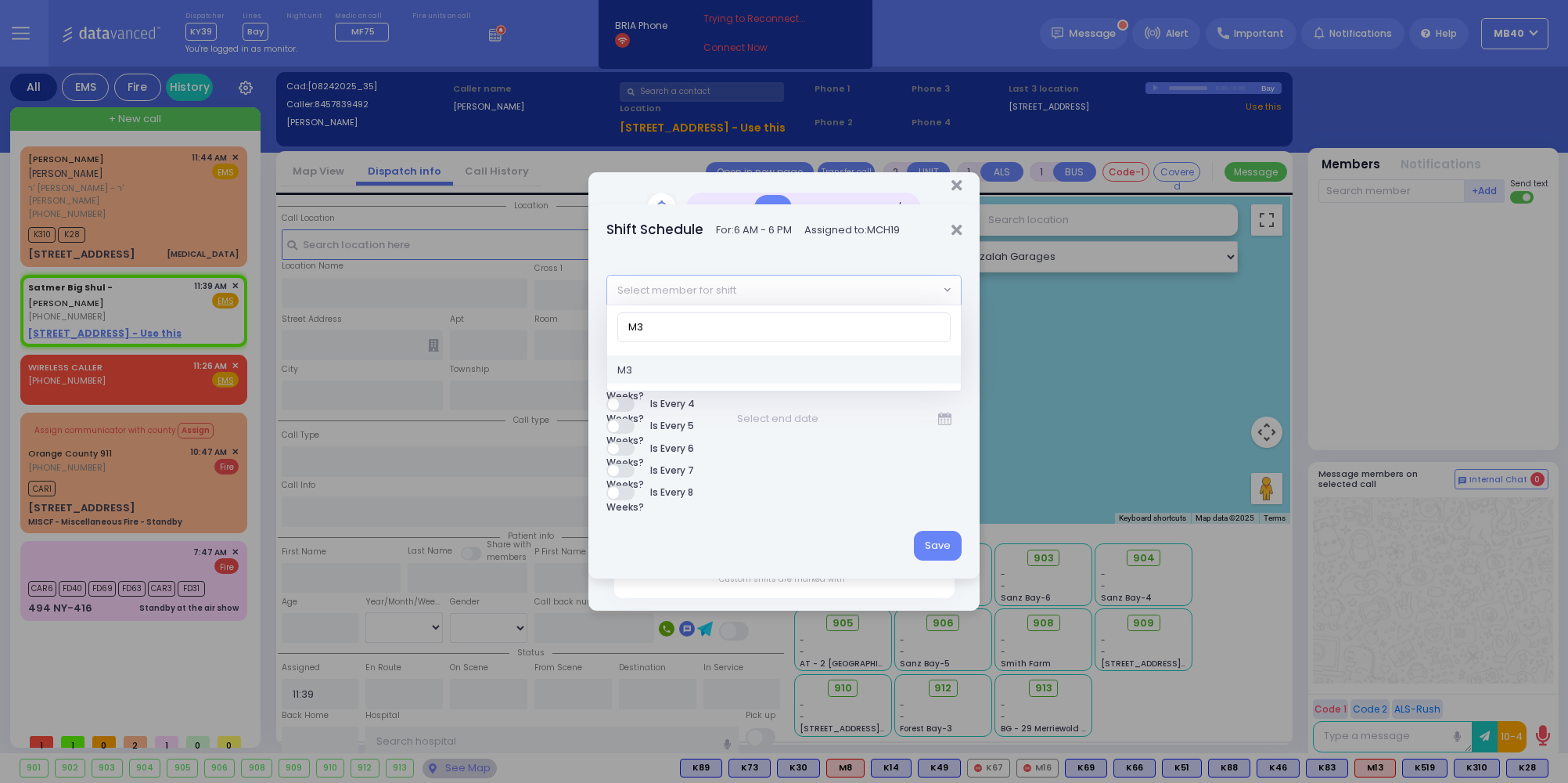
type input "M3"
select select "0bc4bf6d-6c4f-4fd2-87d0-ec4d8528871f"
click at [624, 337] on label "Is Weekly?" at bounding box center [652, 338] width 94 height 15
click at [943, 542] on button "Save" at bounding box center [937, 546] width 47 height 30
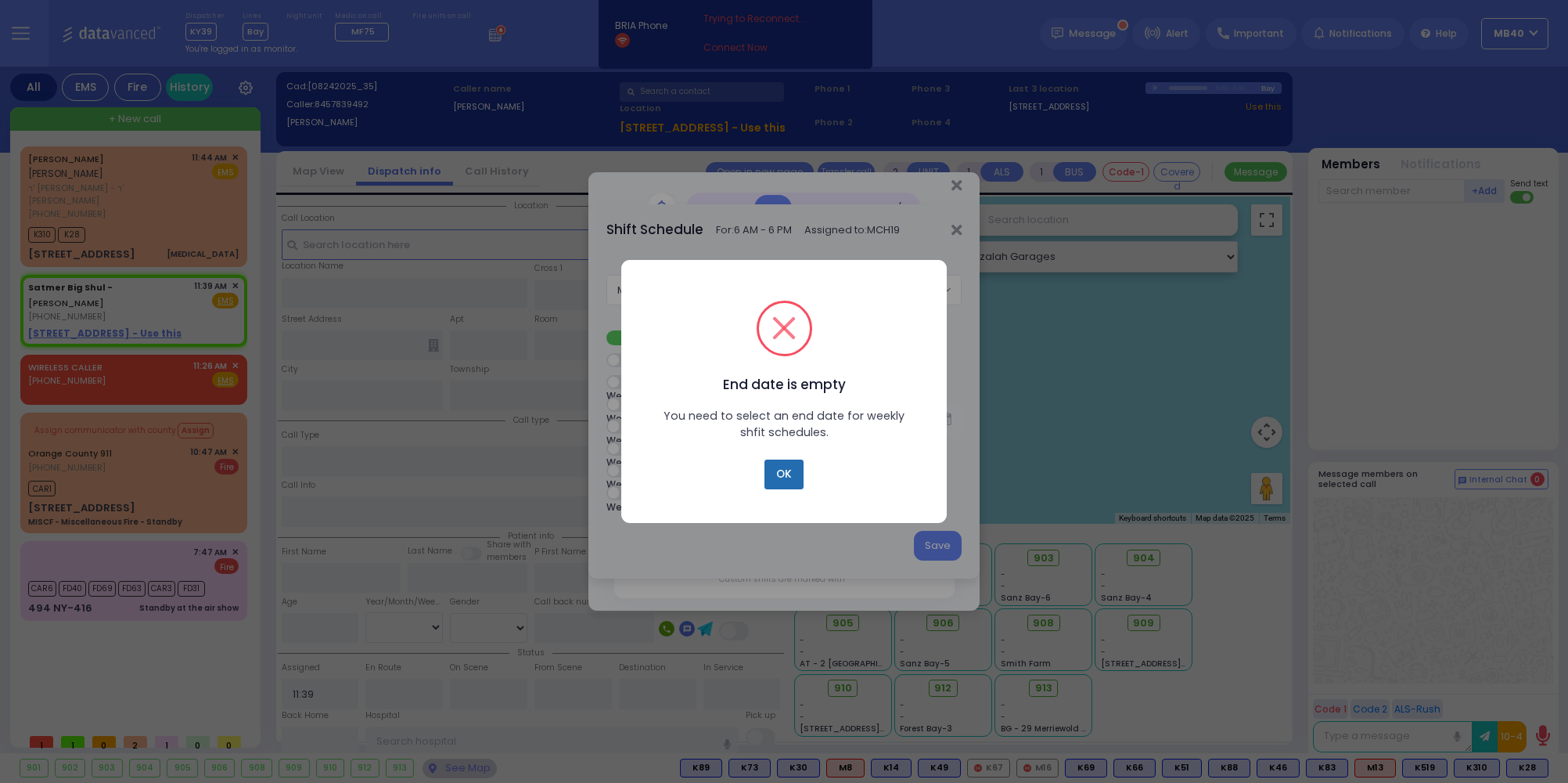
click at [780, 471] on button "OK" at bounding box center [784, 474] width 39 height 30
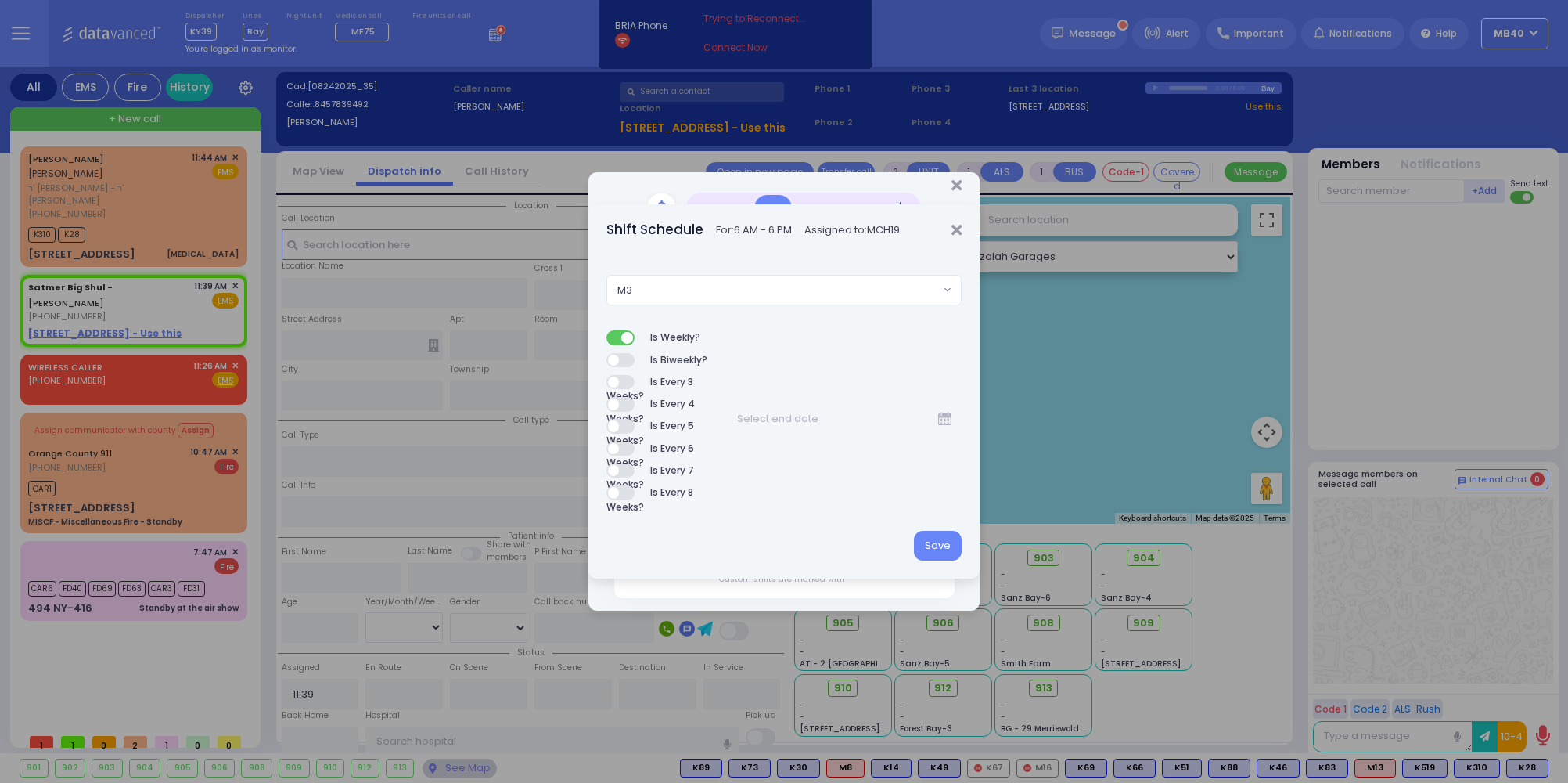
click at [942, 419] on icon at bounding box center [944, 419] width 13 height 0
drag, startPoint x: 737, startPoint y: 418, endPoint x: 749, endPoint y: 418, distance: 12.0
click at [749, 418] on input "[DATE]" at bounding box center [828, 419] width 202 height 30
click at [764, 420] on input "[DATE]" at bounding box center [828, 419] width 202 height 30
type input "[DATE]"
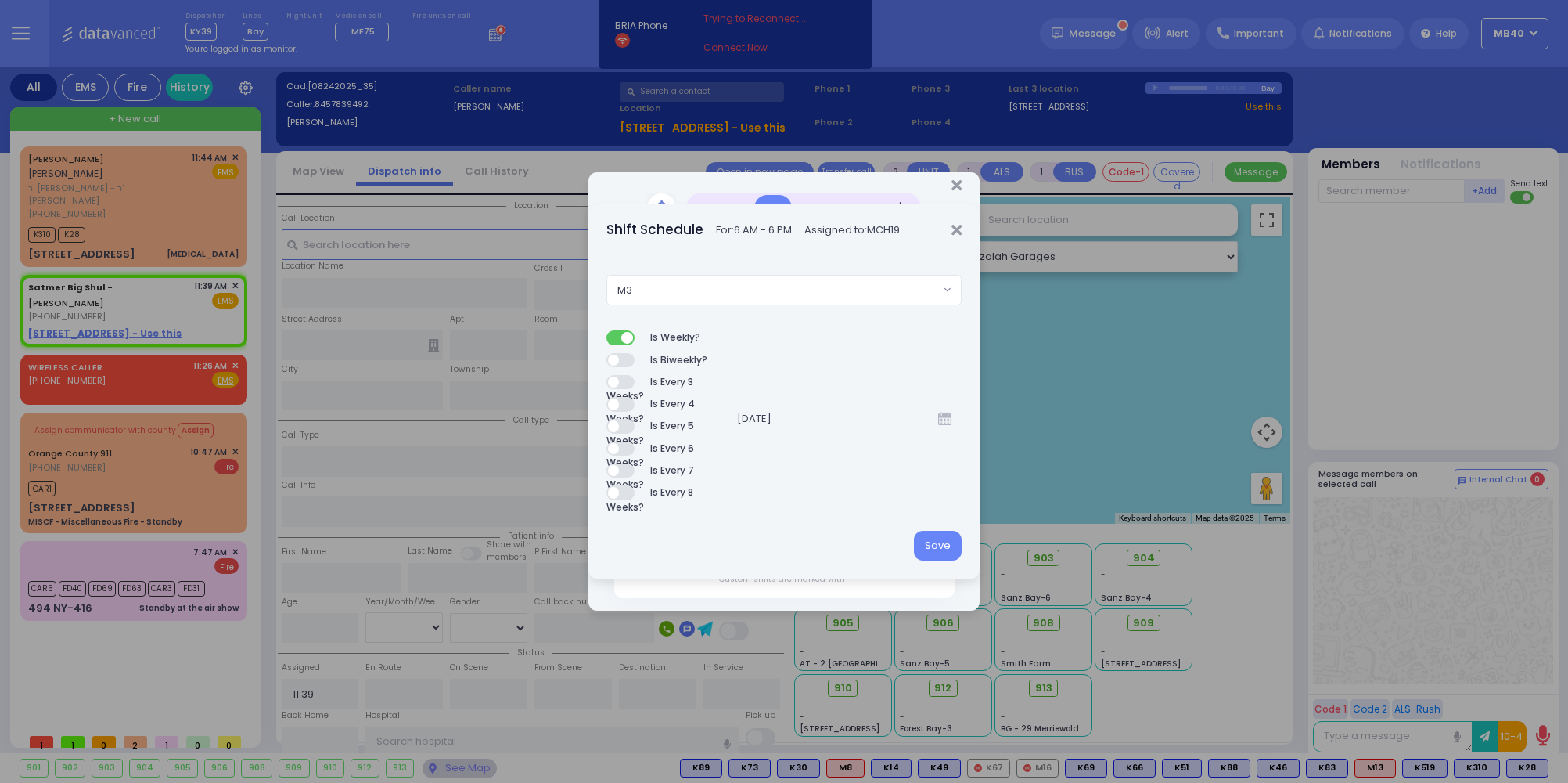
click at [889, 369] on div "Is Weekly? Is Biweekly? Is Every 3 Weeks? Is Every 4 Weeks? Is Every 5 Weeks? I…" at bounding box center [784, 419] width 356 height 177
click at [939, 539] on button "Save" at bounding box center [937, 546] width 47 height 30
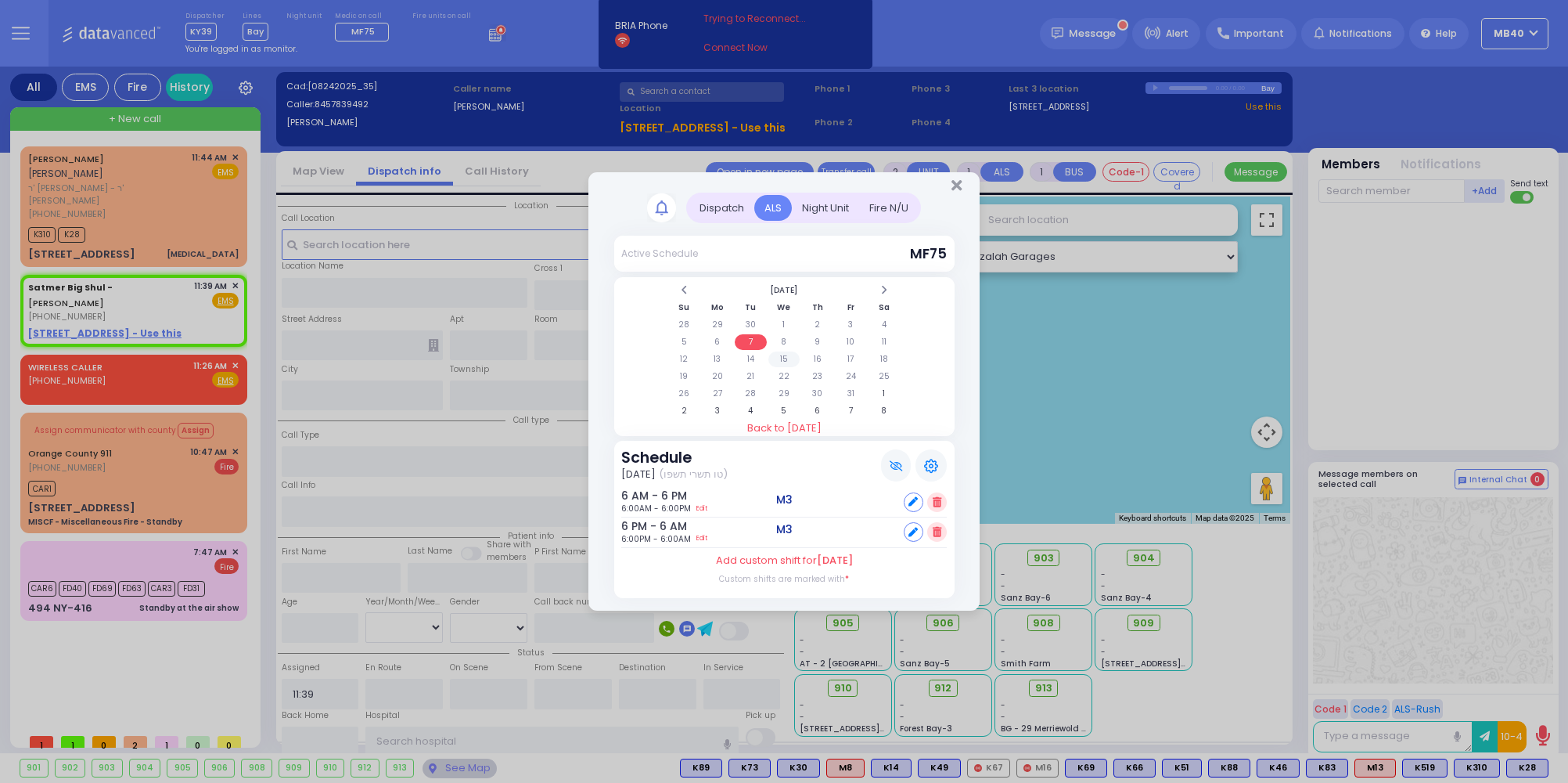
click at [778, 352] on td "15" at bounding box center [784, 359] width 33 height 16
click at [750, 352] on td "14" at bounding box center [750, 359] width 33 height 16
click at [748, 372] on td "21" at bounding box center [750, 376] width 33 height 16
click at [748, 392] on td "28" at bounding box center [750, 394] width 33 height 16
click at [749, 339] on td "7" at bounding box center [750, 343] width 33 height 16
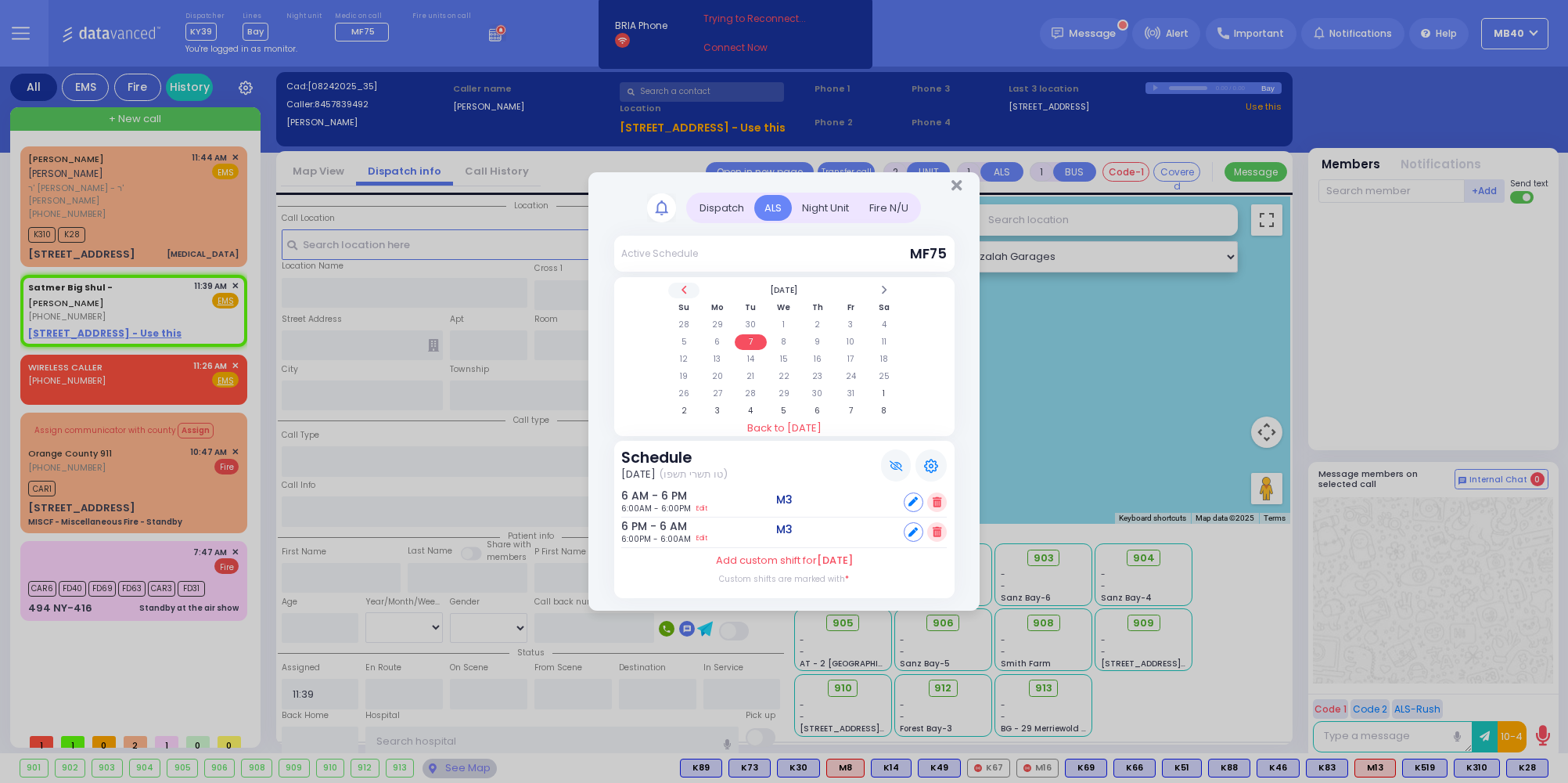
click at [682, 286] on span at bounding box center [684, 290] width 8 height 12
click at [750, 320] on td "2" at bounding box center [750, 325] width 33 height 16
click at [750, 339] on td "9" at bounding box center [750, 343] width 33 height 16
click at [746, 357] on td "16" at bounding box center [750, 359] width 33 height 16
click at [749, 320] on td "2" at bounding box center [750, 325] width 33 height 16
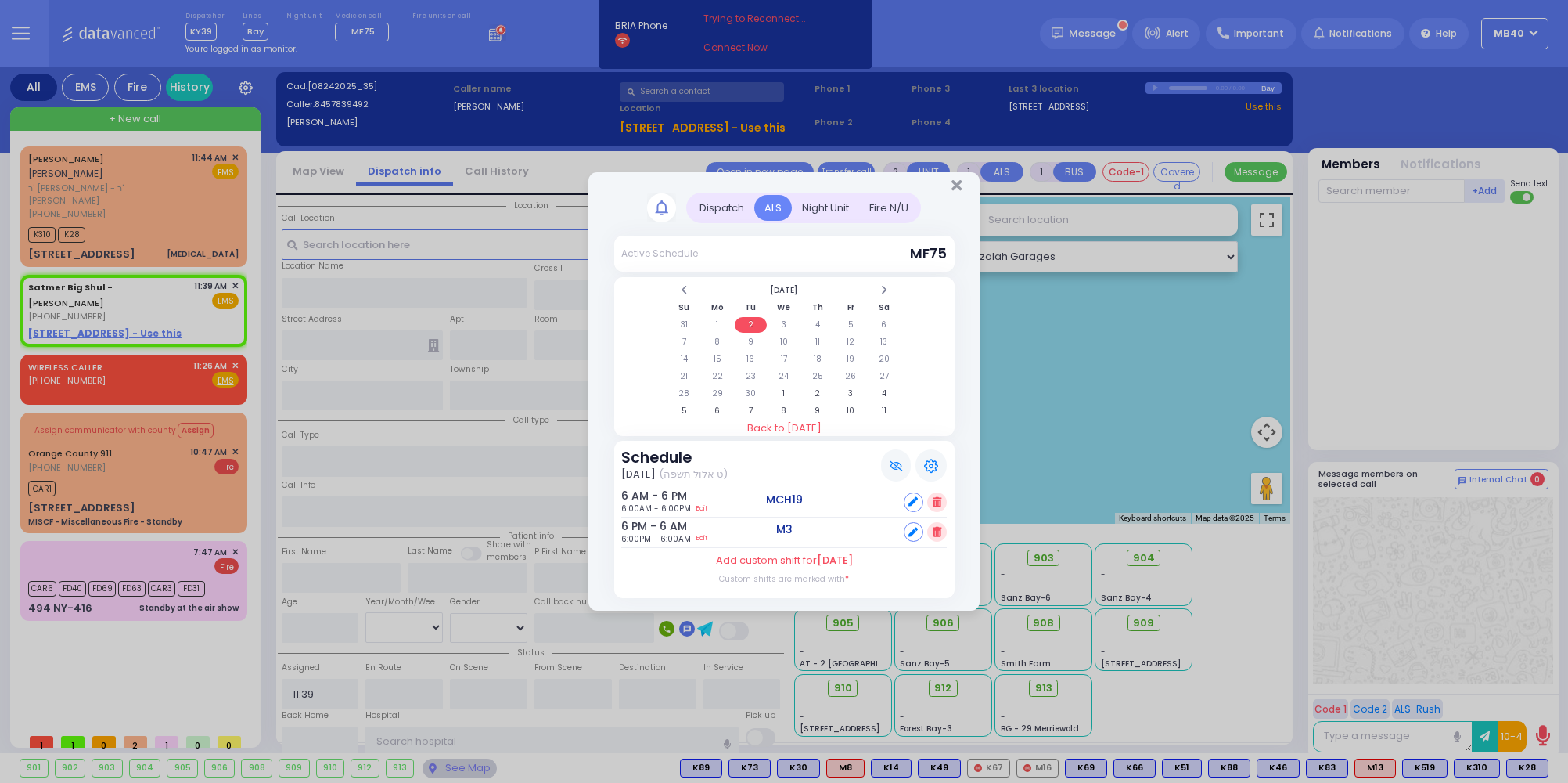
click at [915, 499] on icon at bounding box center [913, 502] width 10 height 10
select select
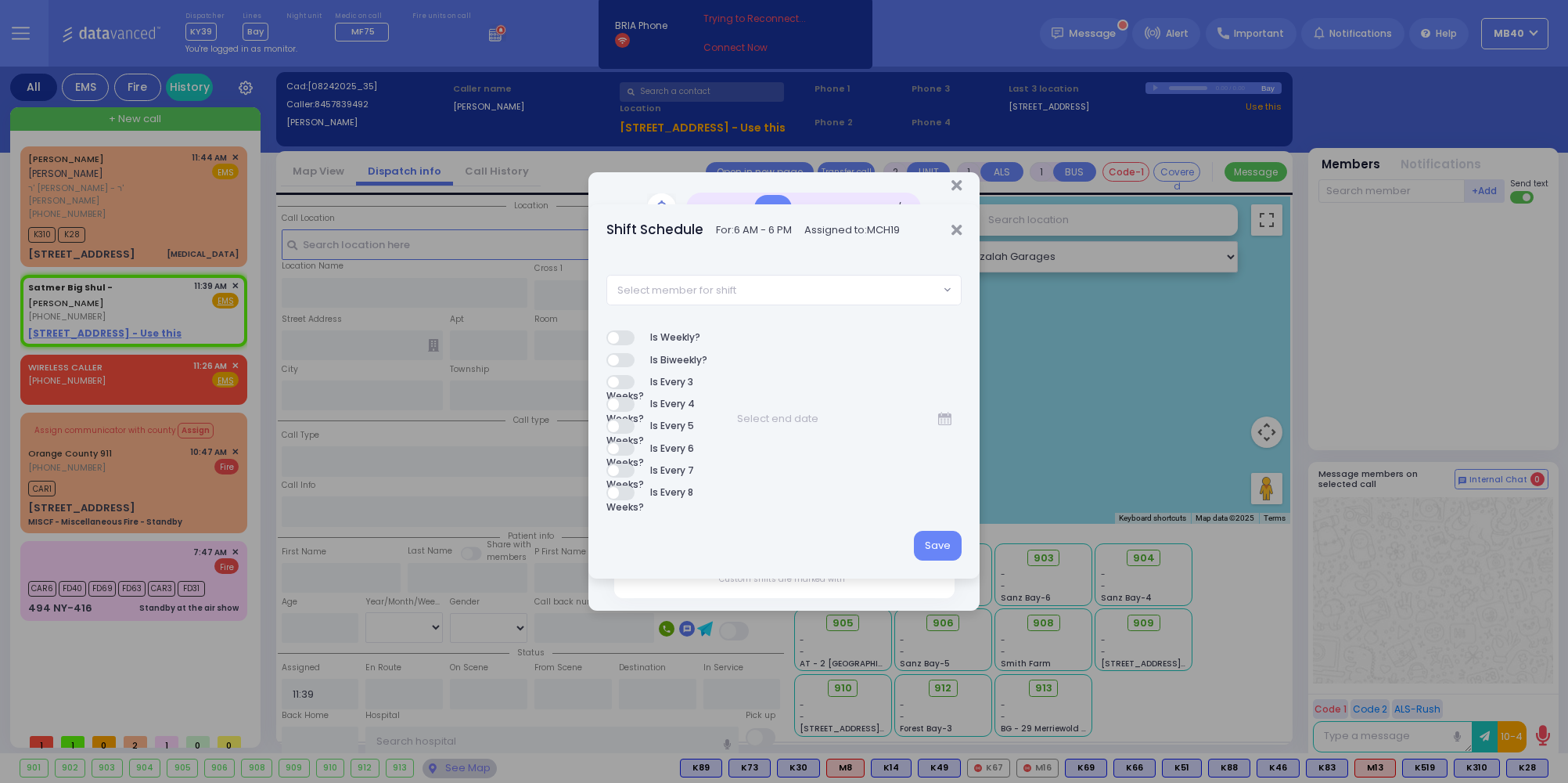
click at [732, 285] on span "Select member for shift" at bounding box center [677, 290] width 119 height 16
type input "m3"
select select "0bc4bf6d-6c4f-4fd2-87d0-ec4d8528871f"
click at [623, 340] on label "Is Weekly?" at bounding box center [652, 338] width 94 height 15
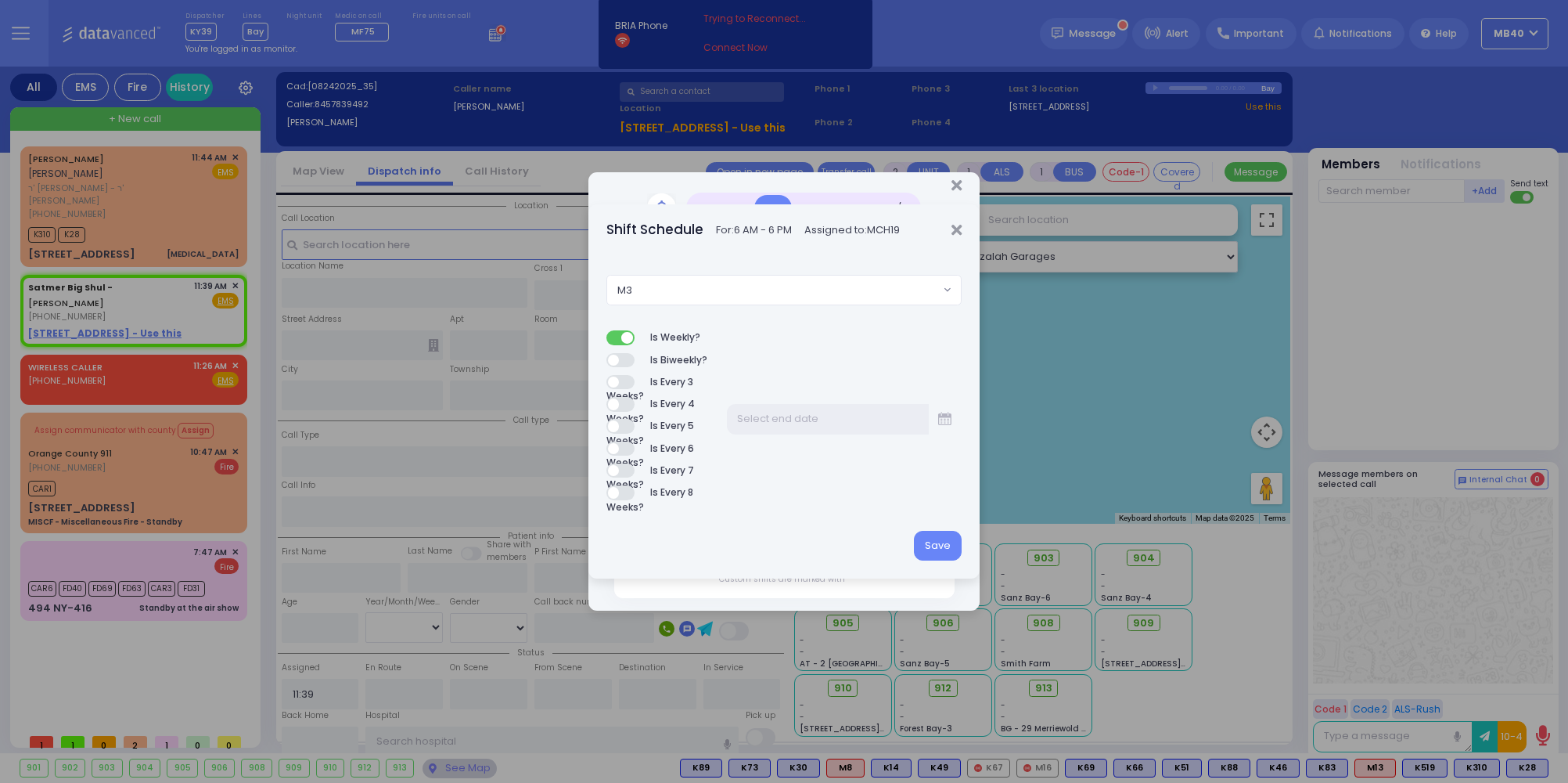
click at [810, 421] on input "text" at bounding box center [828, 419] width 202 height 30
type input "0"
type input "[DATE]"
click at [837, 468] on div "Is Weekly? Is Biweekly? Is Every 3 Weeks? Is Every 4 Weeks? Is Every 5 Weeks? I…" at bounding box center [784, 419] width 356 height 177
click at [934, 540] on button "Save" at bounding box center [937, 546] width 47 height 30
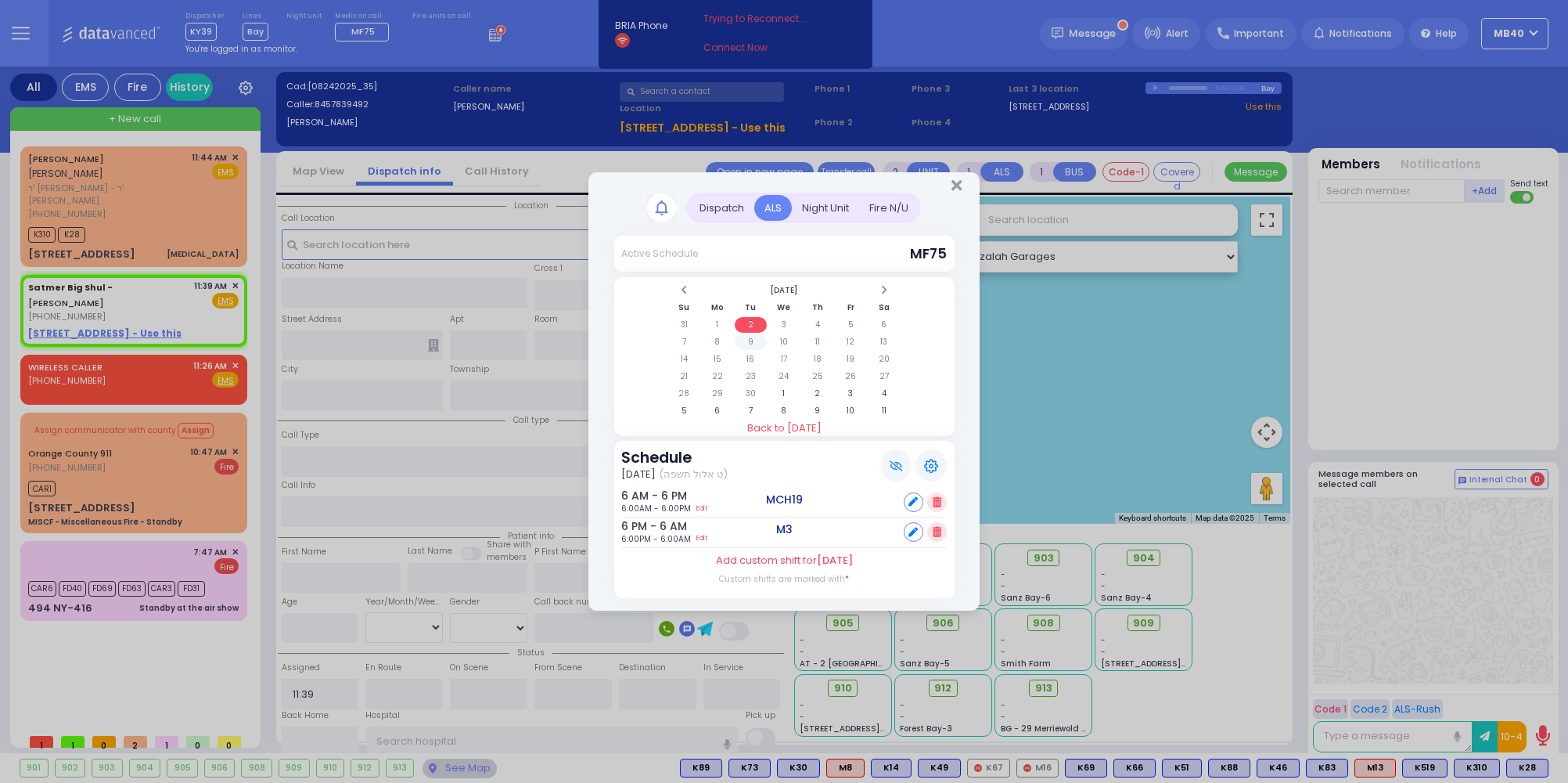
click at [751, 337] on td "9" at bounding box center [750, 343] width 33 height 16
click at [749, 320] on td "2" at bounding box center [750, 325] width 33 height 16
click at [748, 387] on td "30" at bounding box center [750, 394] width 33 height 16
click at [748, 405] on td "7" at bounding box center [750, 411] width 33 height 16
click at [682, 289] on span at bounding box center [684, 290] width 8 height 12
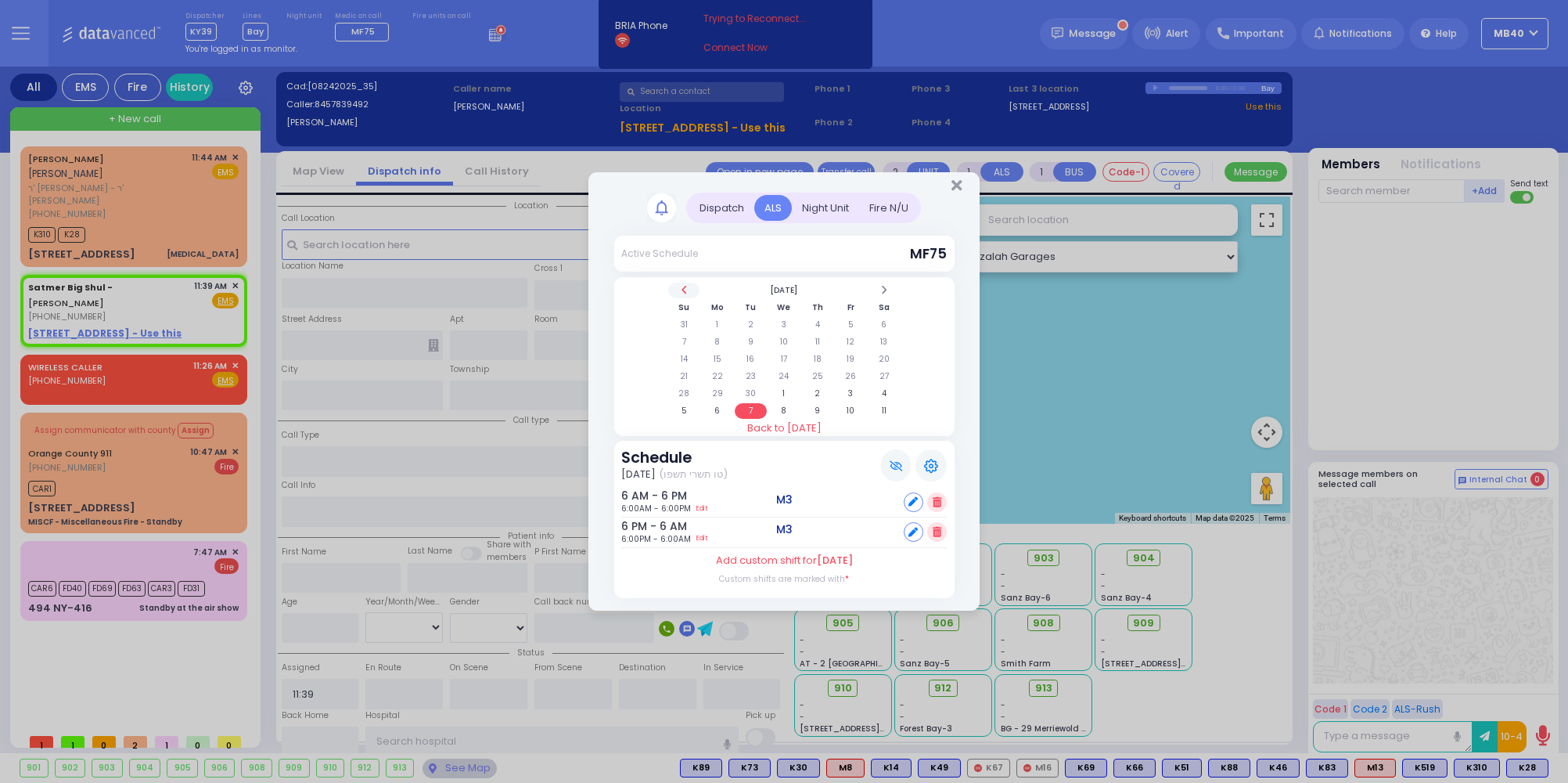
click at [686, 286] on span at bounding box center [684, 290] width 8 height 12
click at [847, 388] on td "29" at bounding box center [851, 394] width 33 height 16
click at [750, 405] on td "2" at bounding box center [750, 411] width 33 height 16
click at [752, 335] on td "9" at bounding box center [750, 343] width 33 height 16
click at [954, 184] on icon "Close" at bounding box center [956, 186] width 10 height 16
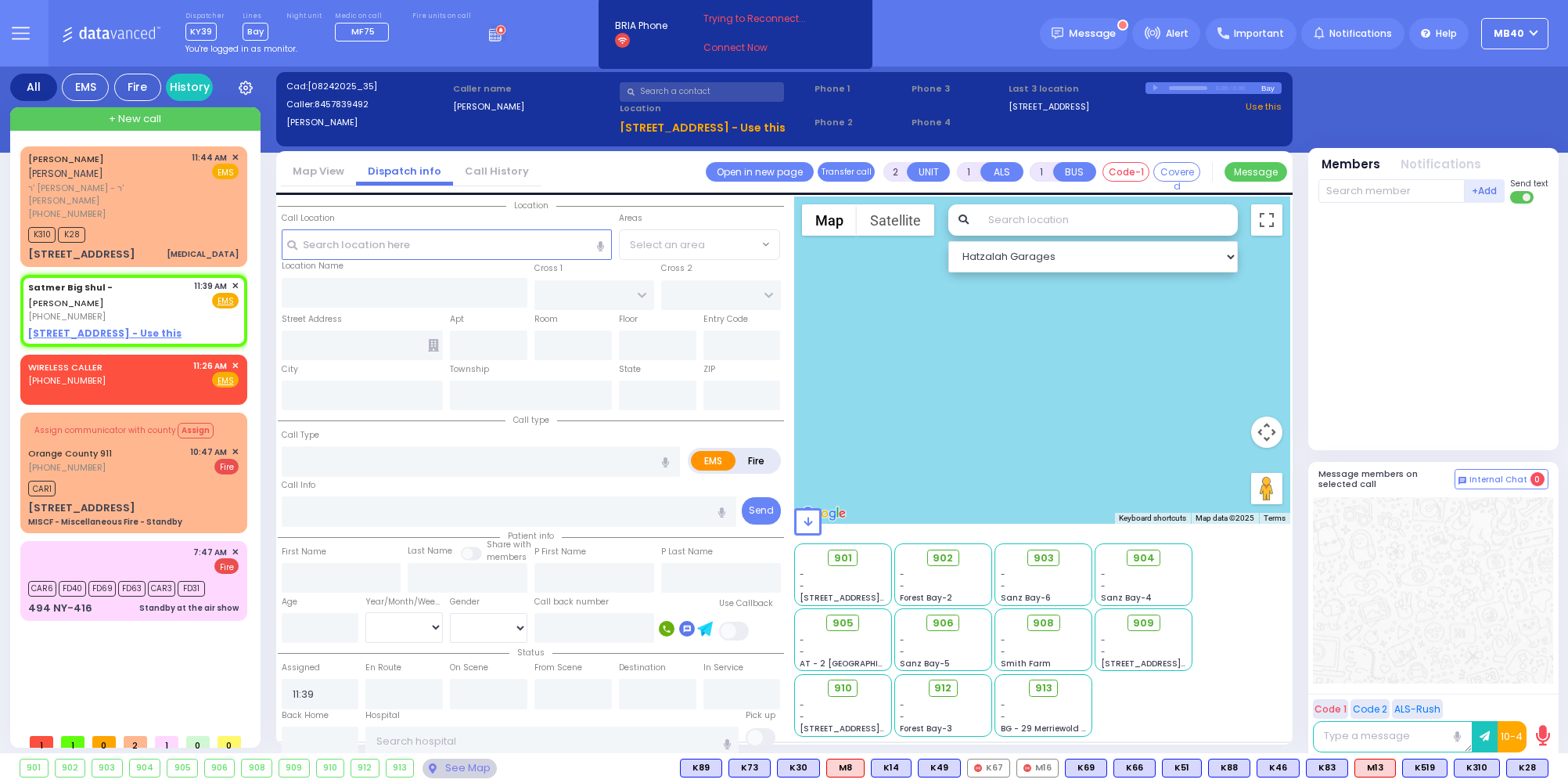
click at [497, 39] on rect at bounding box center [498, 38] width 2 height 2
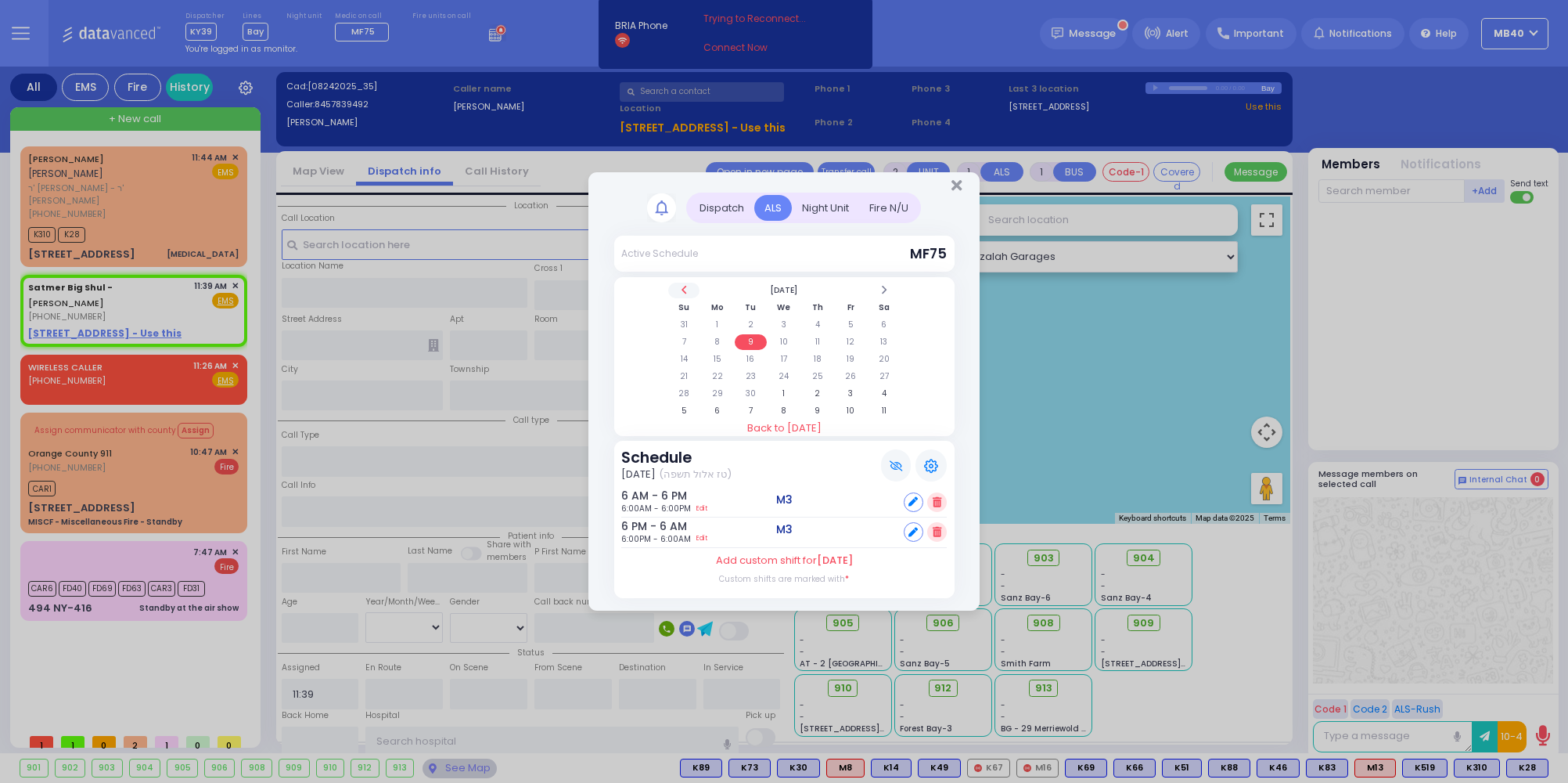
click at [688, 285] on span at bounding box center [684, 290] width 8 height 12
click at [786, 372] on td "20" at bounding box center [784, 376] width 33 height 16
click at [953, 184] on icon "Close" at bounding box center [956, 186] width 10 height 16
